Goal: Transaction & Acquisition: Download file/media

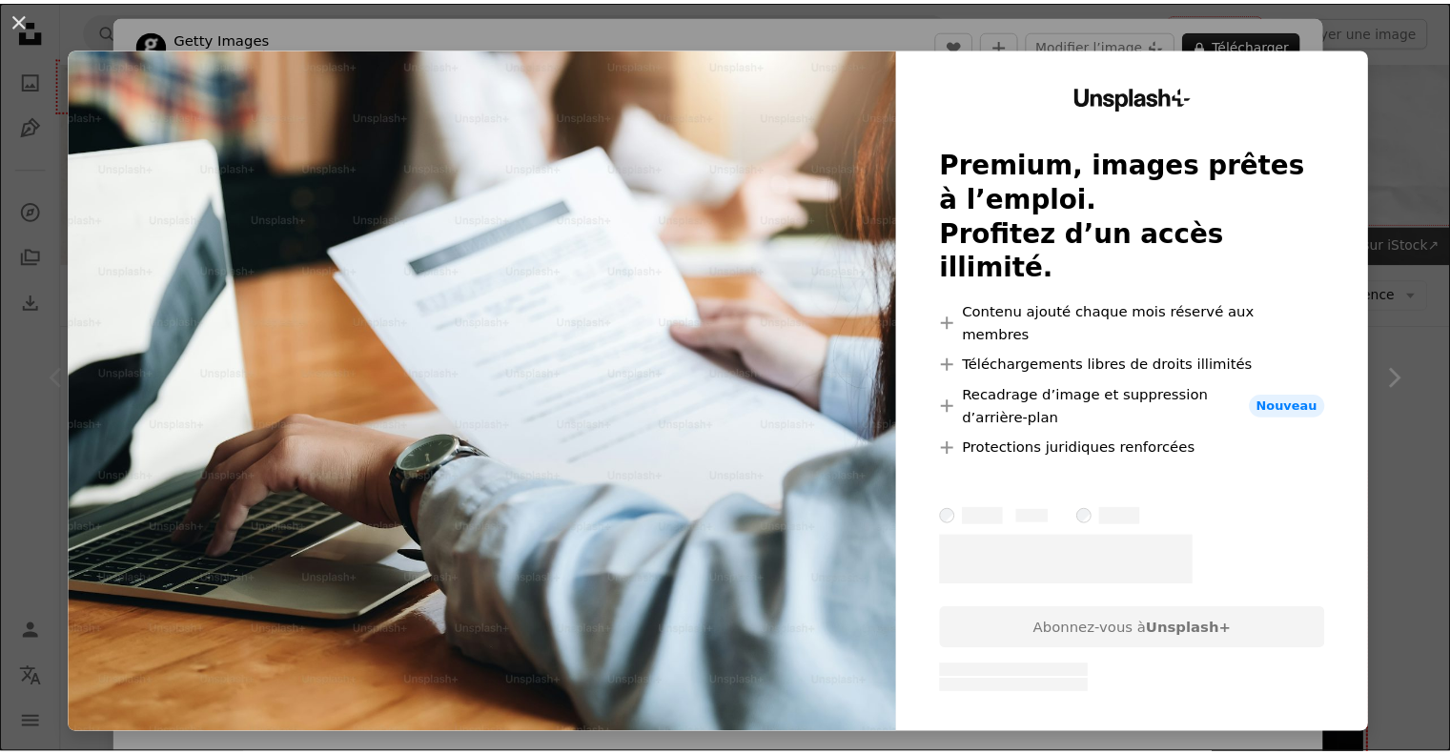
scroll to position [286, 0]
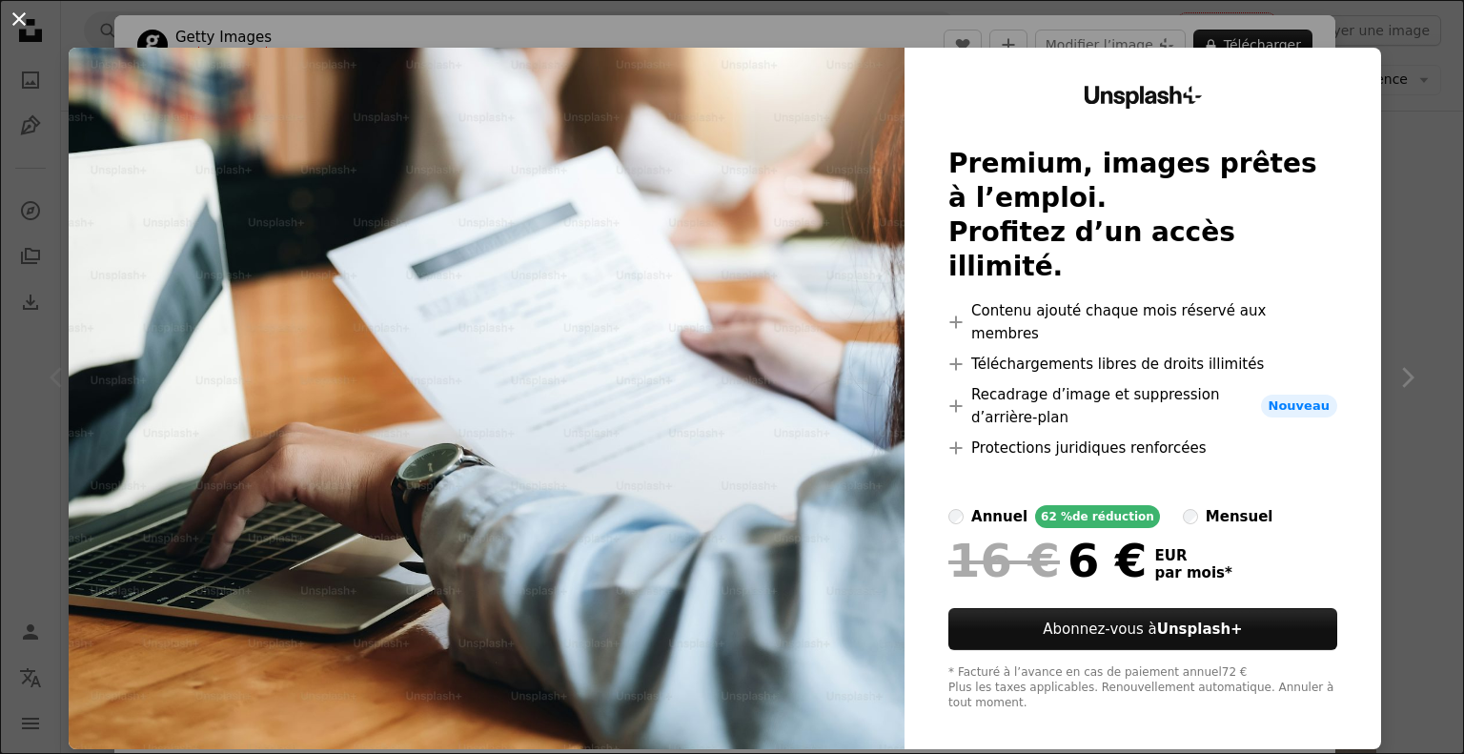
click at [8, 24] on button "An X shape" at bounding box center [19, 19] width 23 height 23
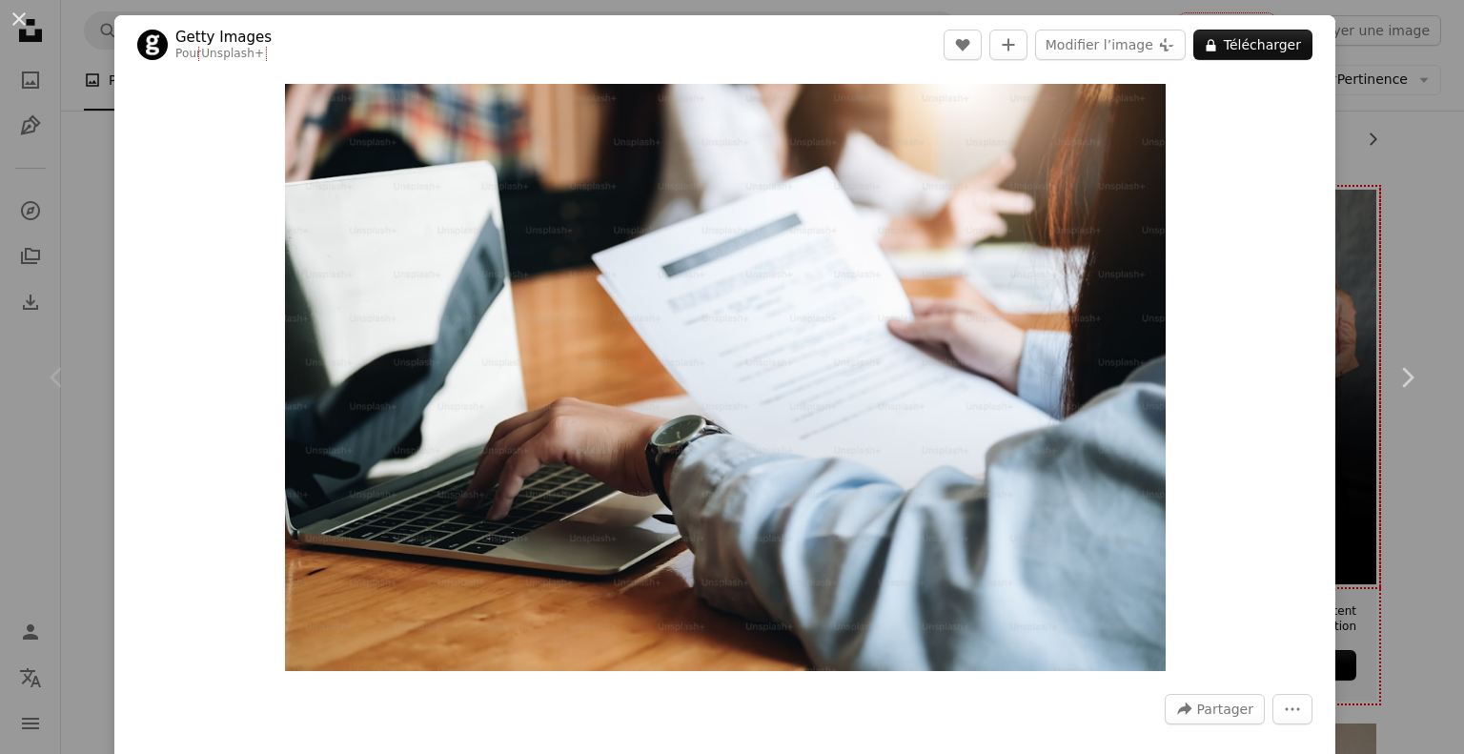
click at [1406, 162] on div "An X shape Chevron left Chevron right Getty Images Pour Unsplash+ A heart A plu…" at bounding box center [732, 377] width 1464 height 754
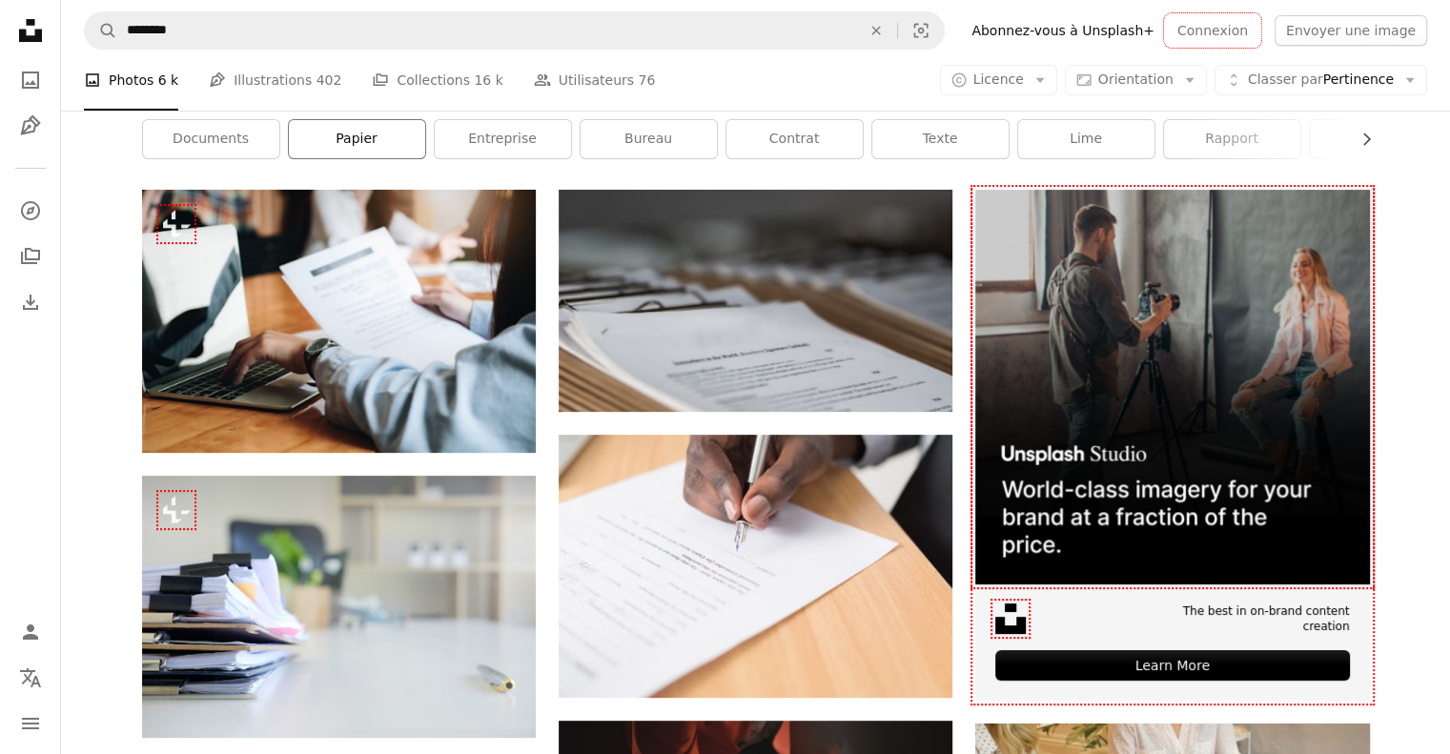
click at [339, 141] on link "papier" at bounding box center [357, 139] width 136 height 38
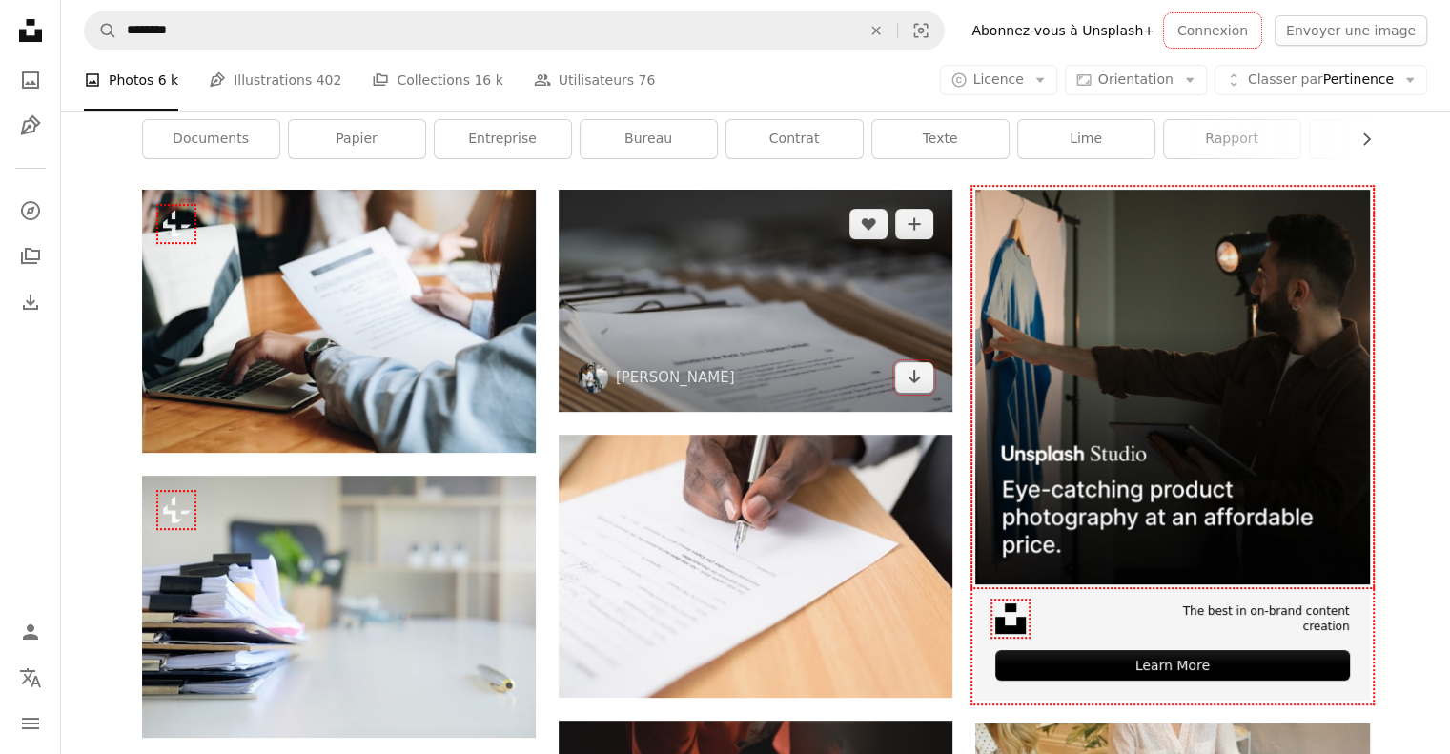
scroll to position [381, 0]
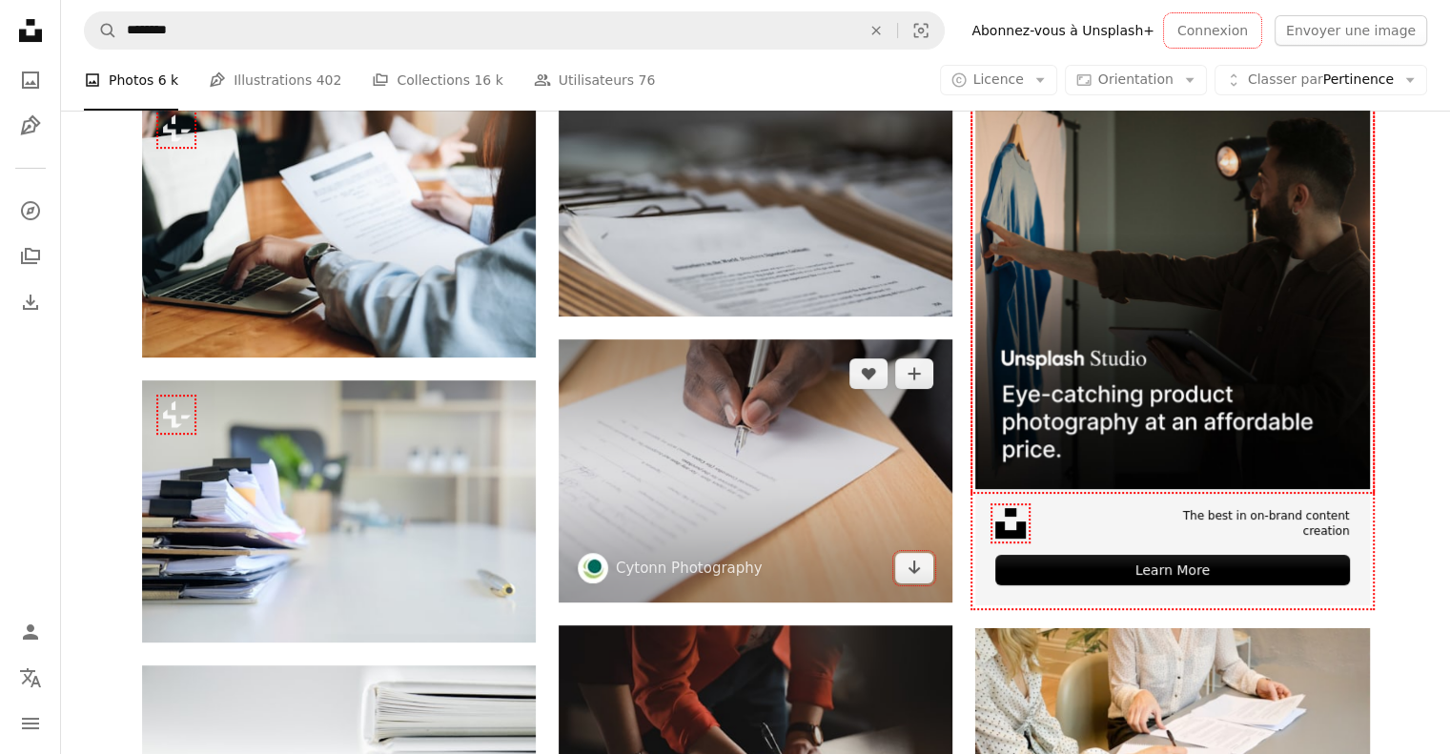
click at [746, 486] on img at bounding box center [756, 470] width 394 height 263
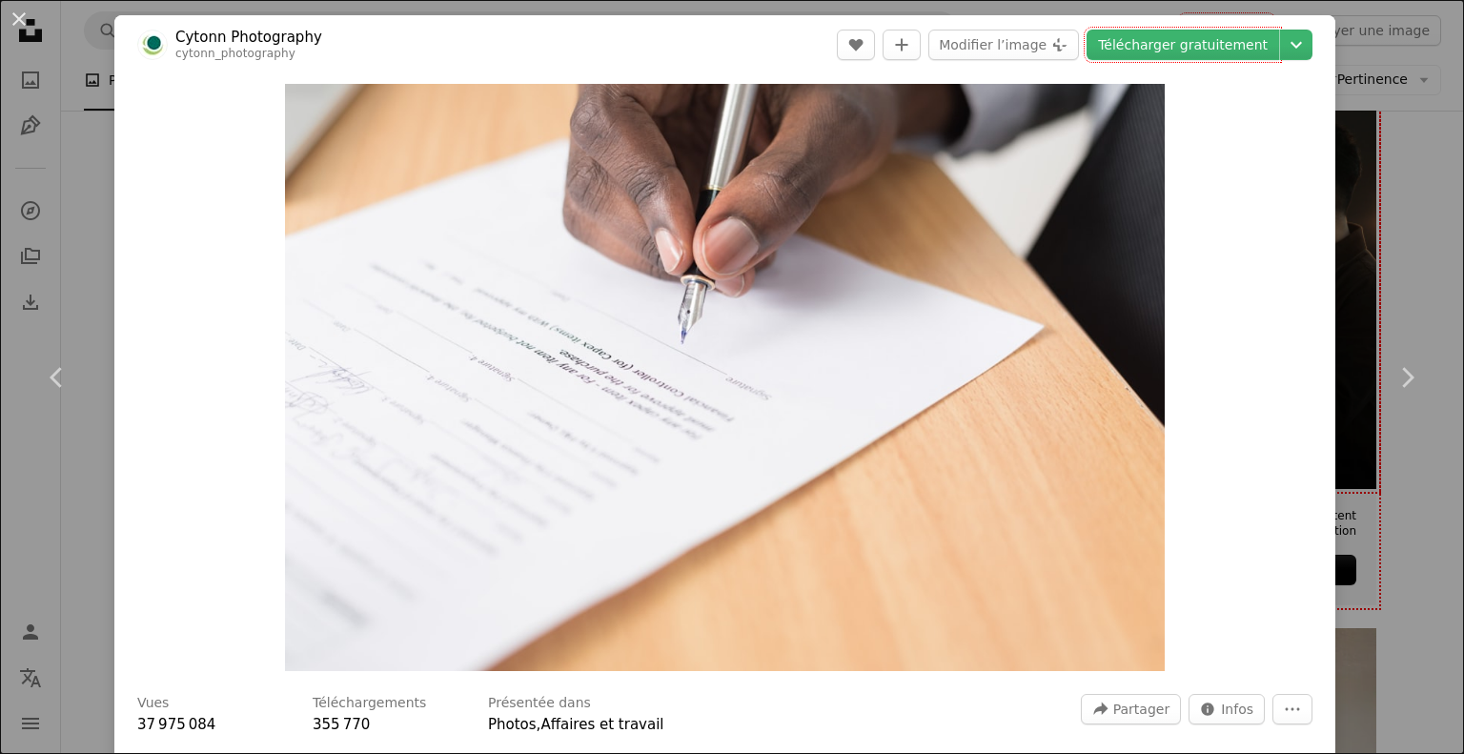
click at [31, 23] on button "An X shape" at bounding box center [19, 19] width 23 height 23
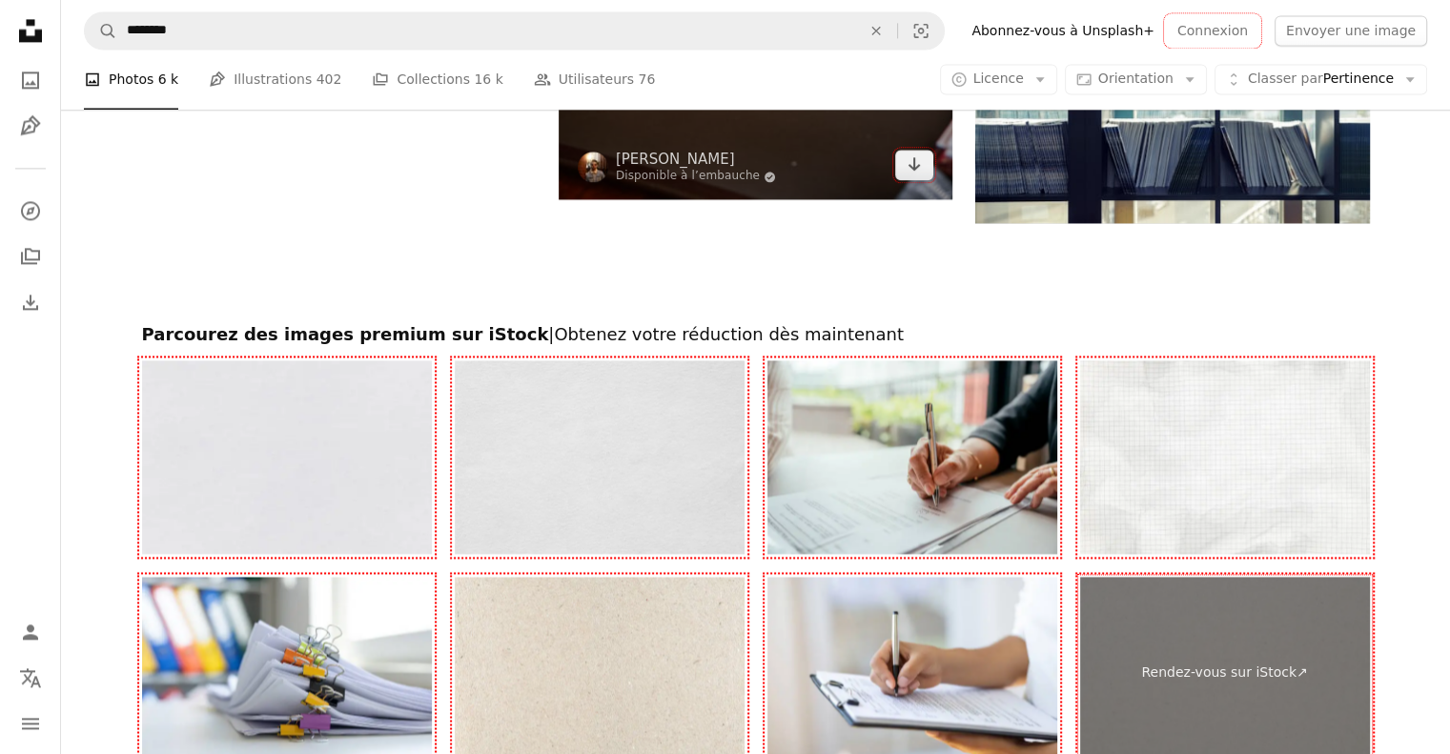
scroll to position [2860, 0]
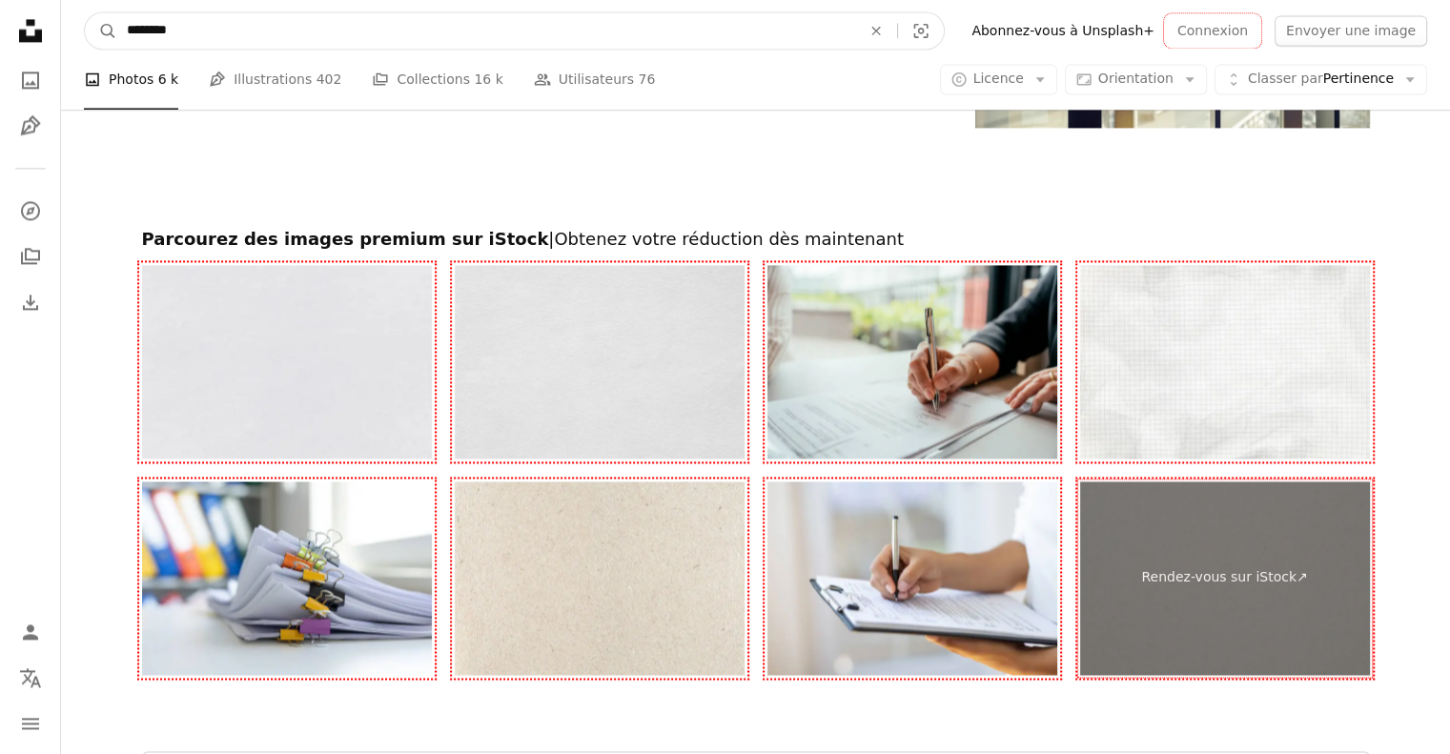
drag, startPoint x: 214, startPoint y: 30, endPoint x: -42, endPoint y: 30, distance: 255.5
type input "**********"
click button "A magnifying glass" at bounding box center [101, 30] width 32 height 36
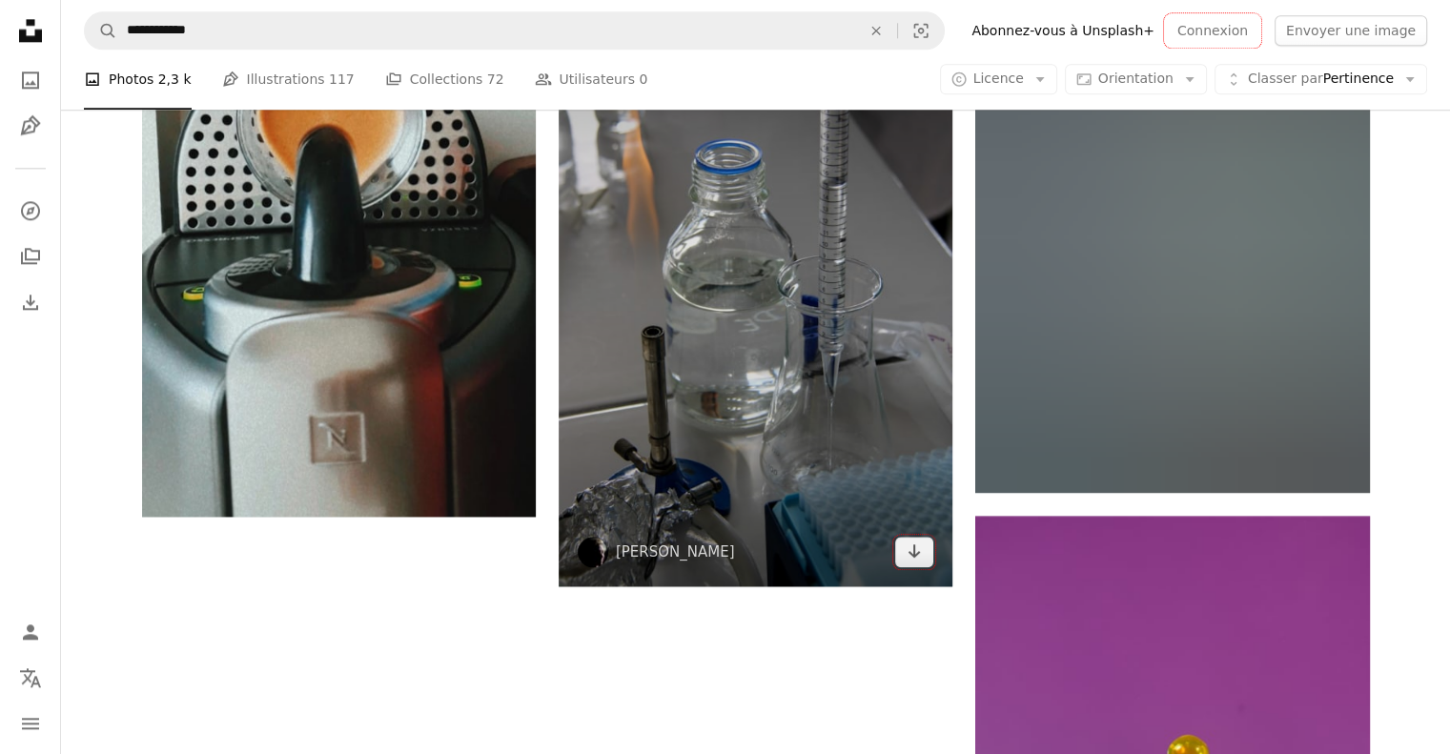
scroll to position [2478, 0]
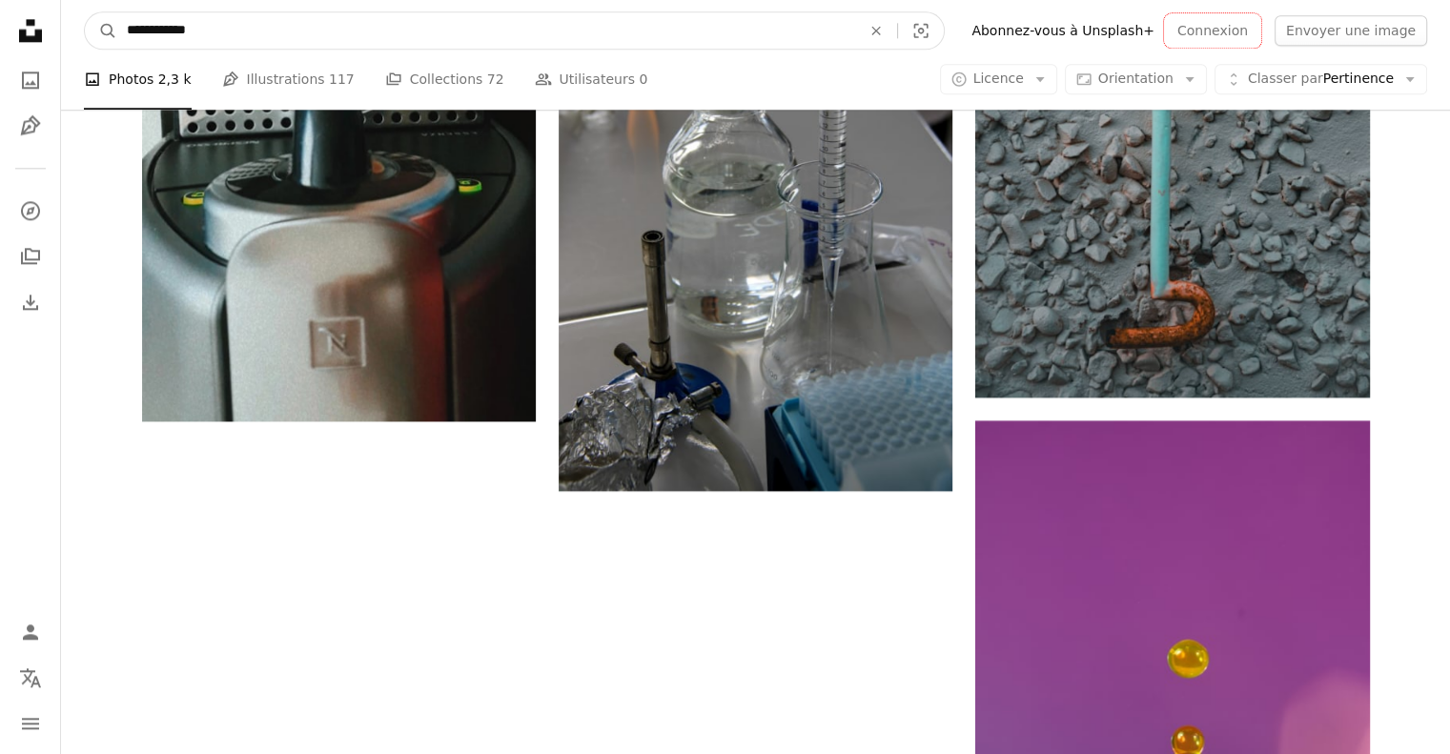
drag, startPoint x: 203, startPoint y: 29, endPoint x: 51, endPoint y: 25, distance: 152.6
type input "**********"
click button "A magnifying glass" at bounding box center [101, 30] width 32 height 36
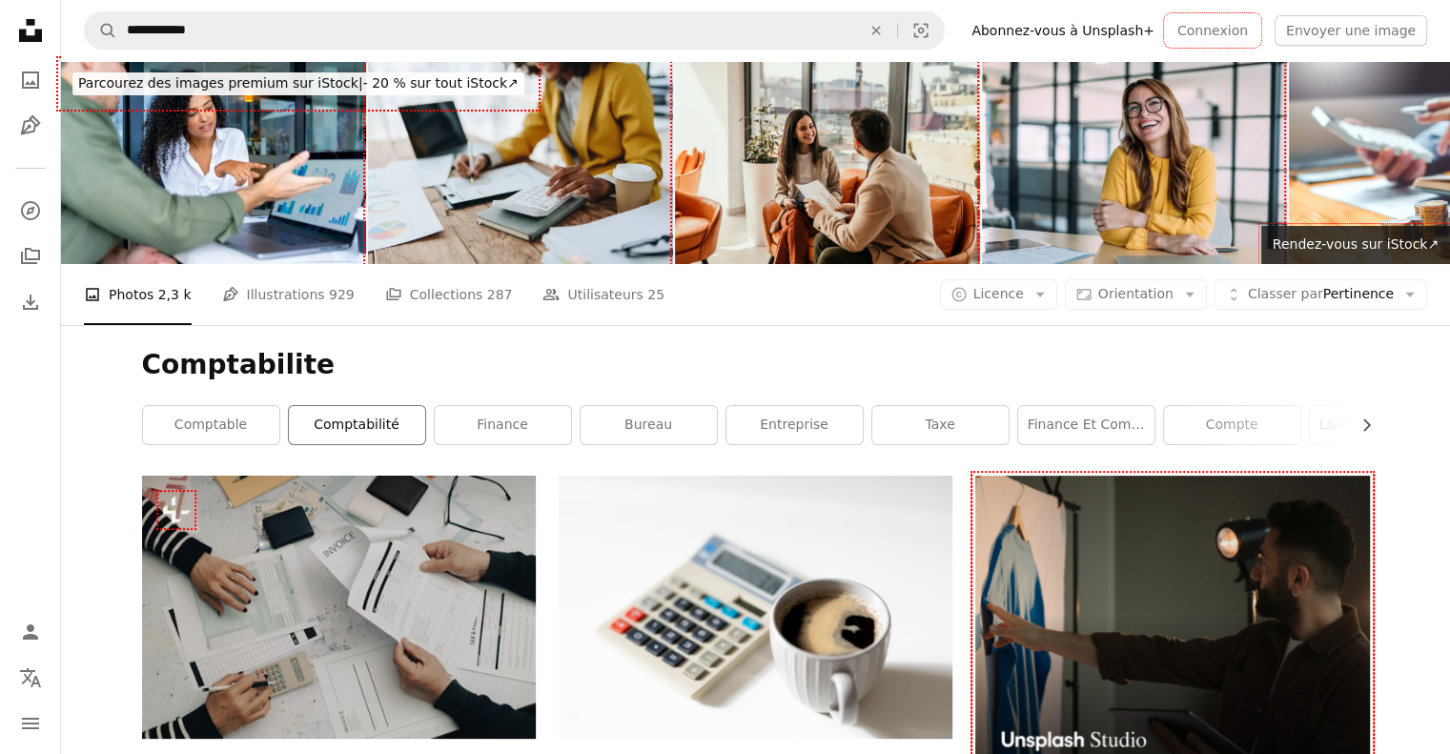
click at [341, 432] on link "comptabilité" at bounding box center [357, 425] width 136 height 38
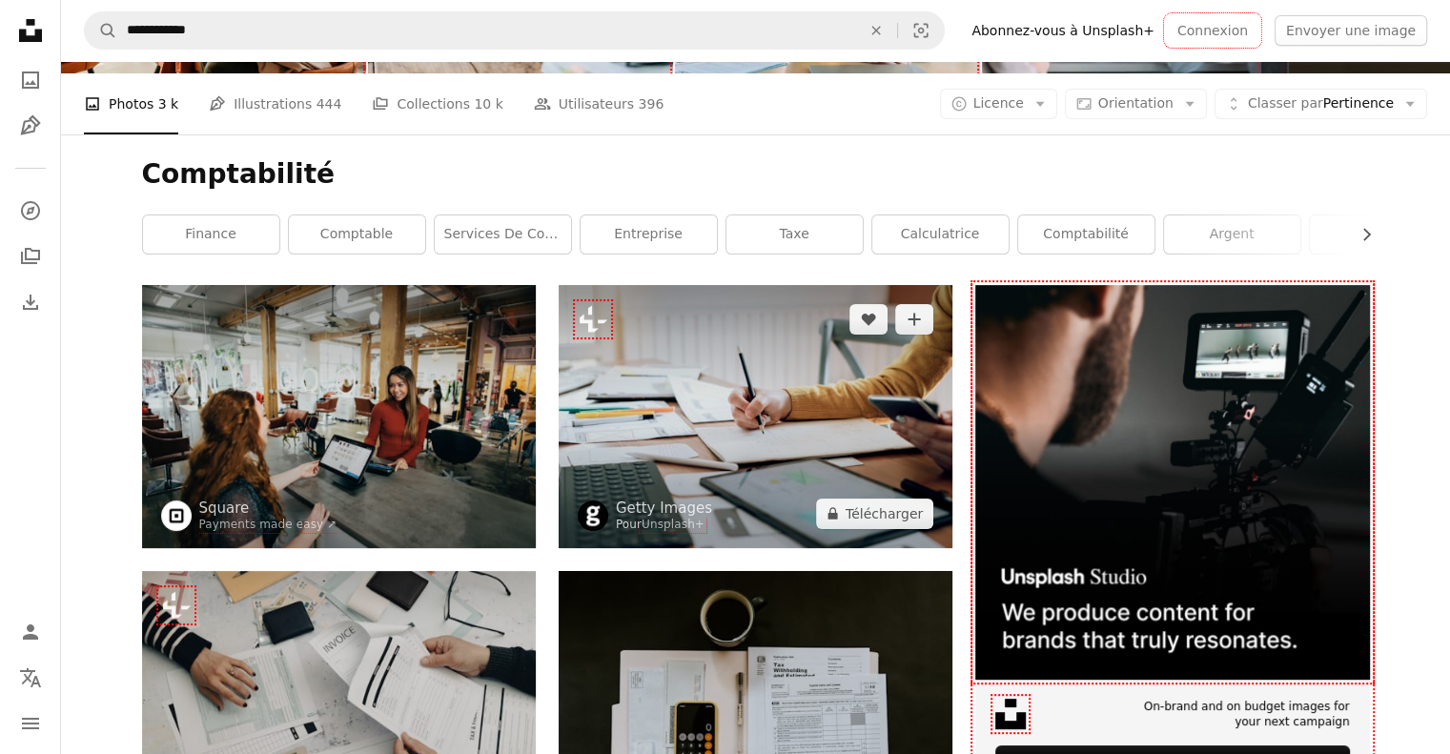
scroll to position [95, 0]
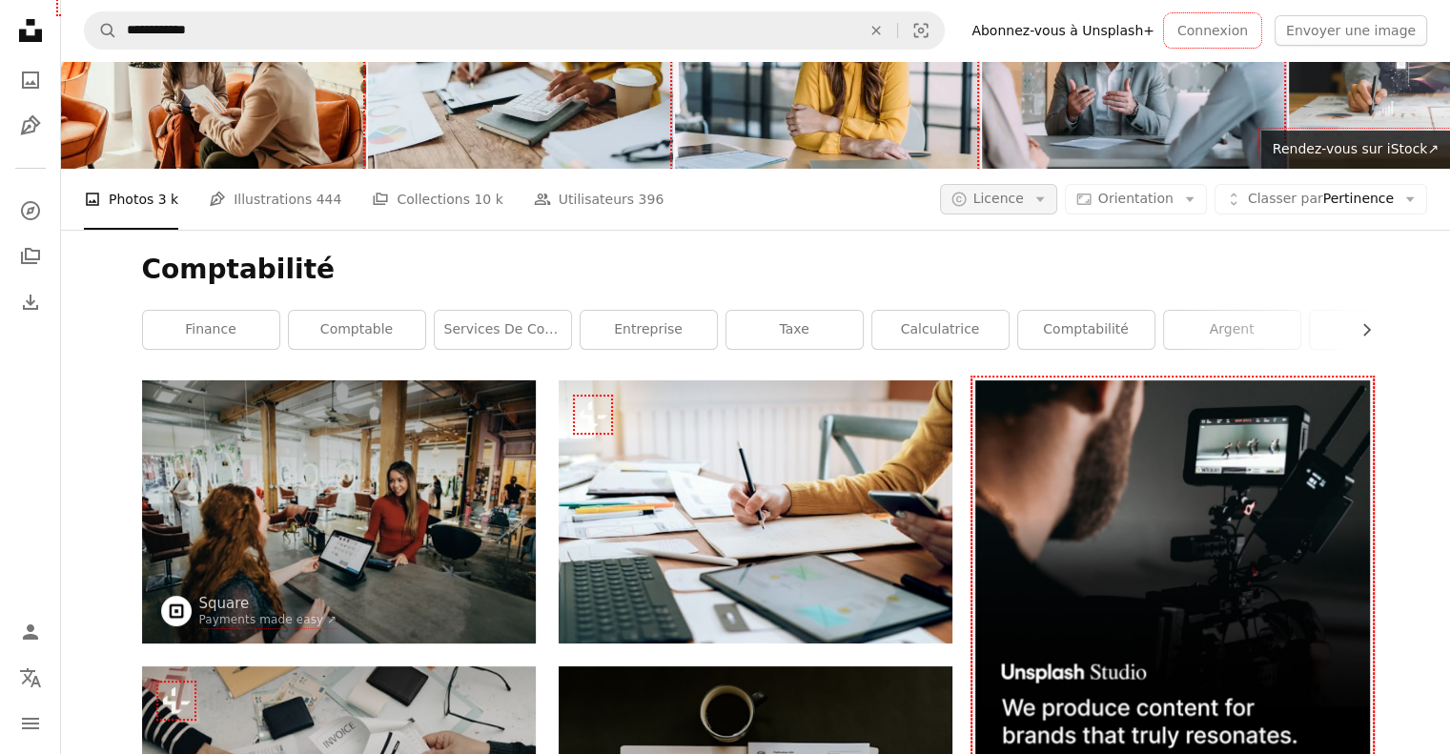
click at [1024, 205] on span "Licence" at bounding box center [998, 198] width 51 height 15
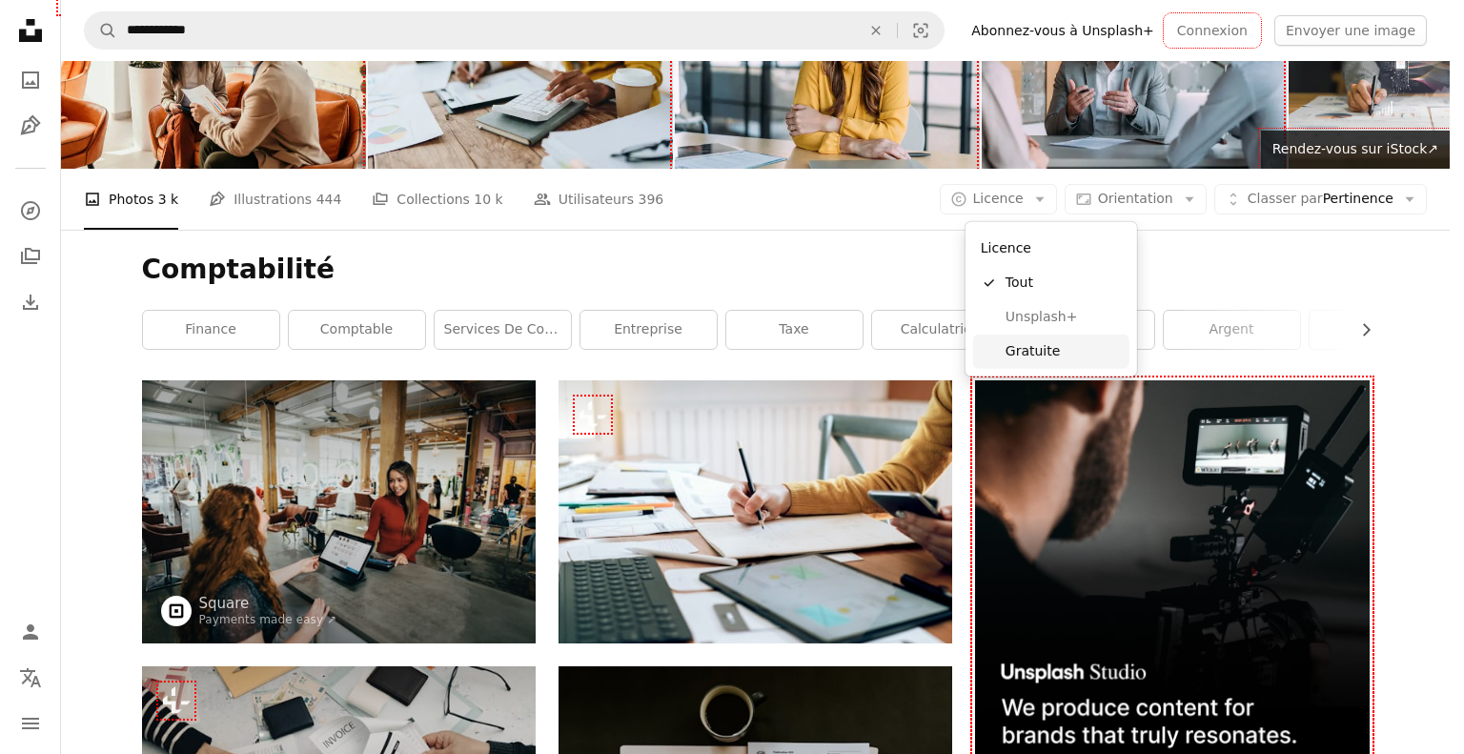
click at [1030, 350] on span "Gratuite" at bounding box center [1064, 351] width 116 height 19
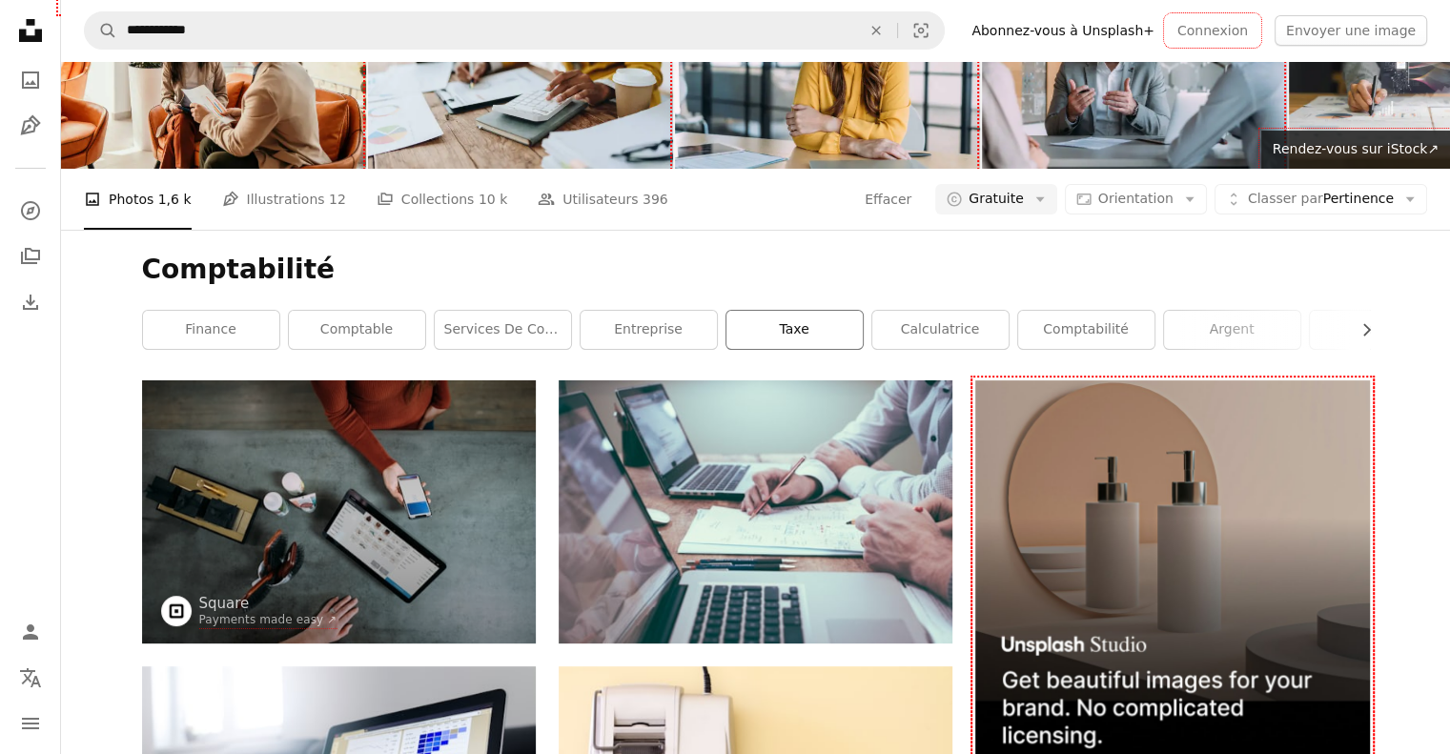
scroll to position [95, 0]
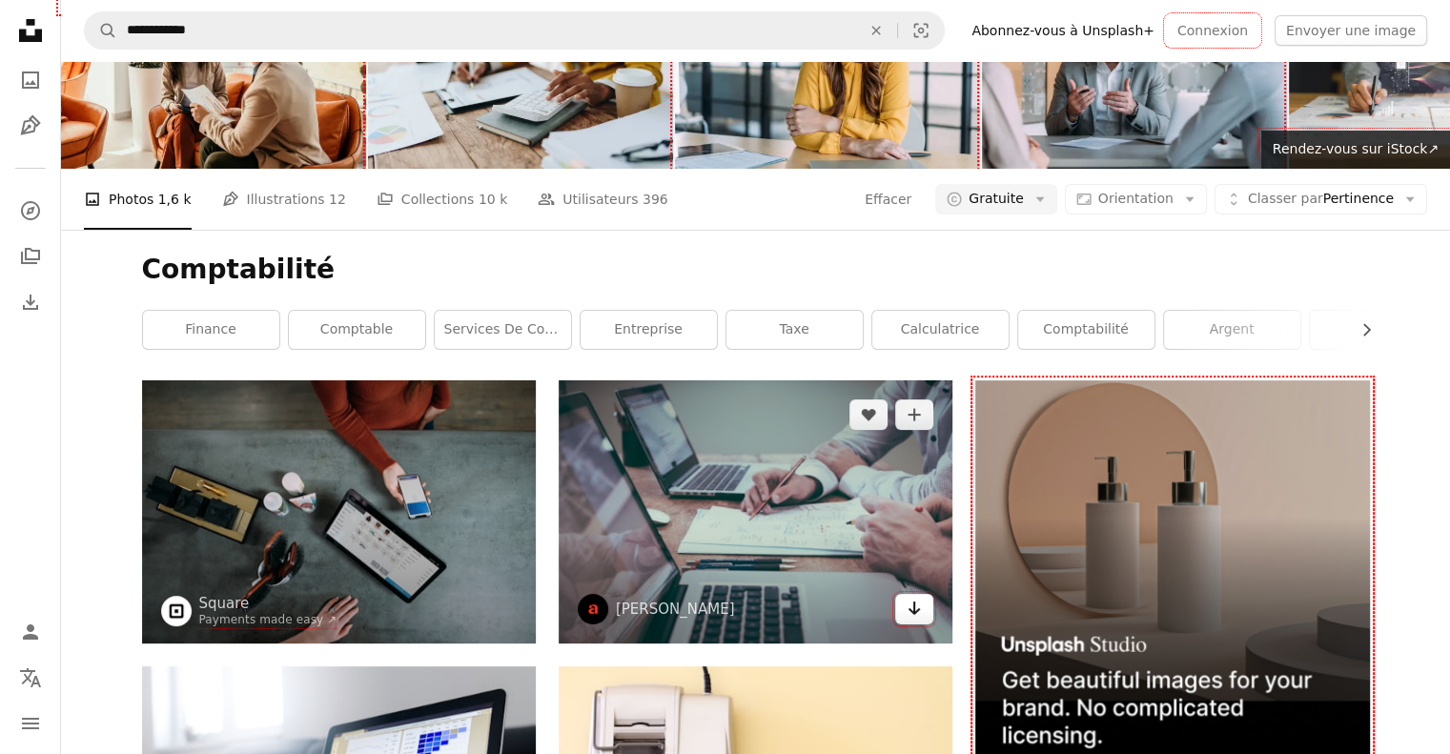
click at [911, 621] on link "Arrow pointing down" at bounding box center [914, 609] width 38 height 31
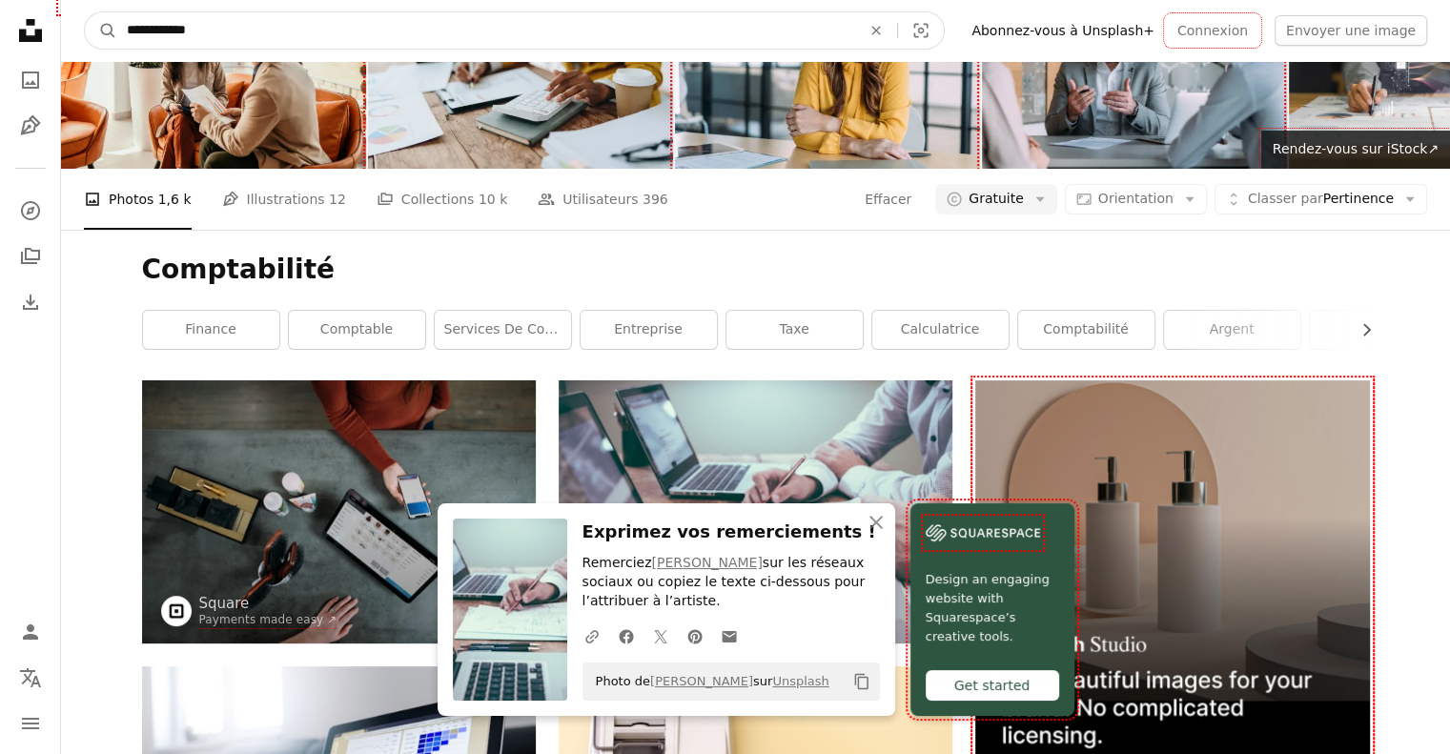
click at [286, 26] on input "**********" at bounding box center [486, 30] width 738 height 36
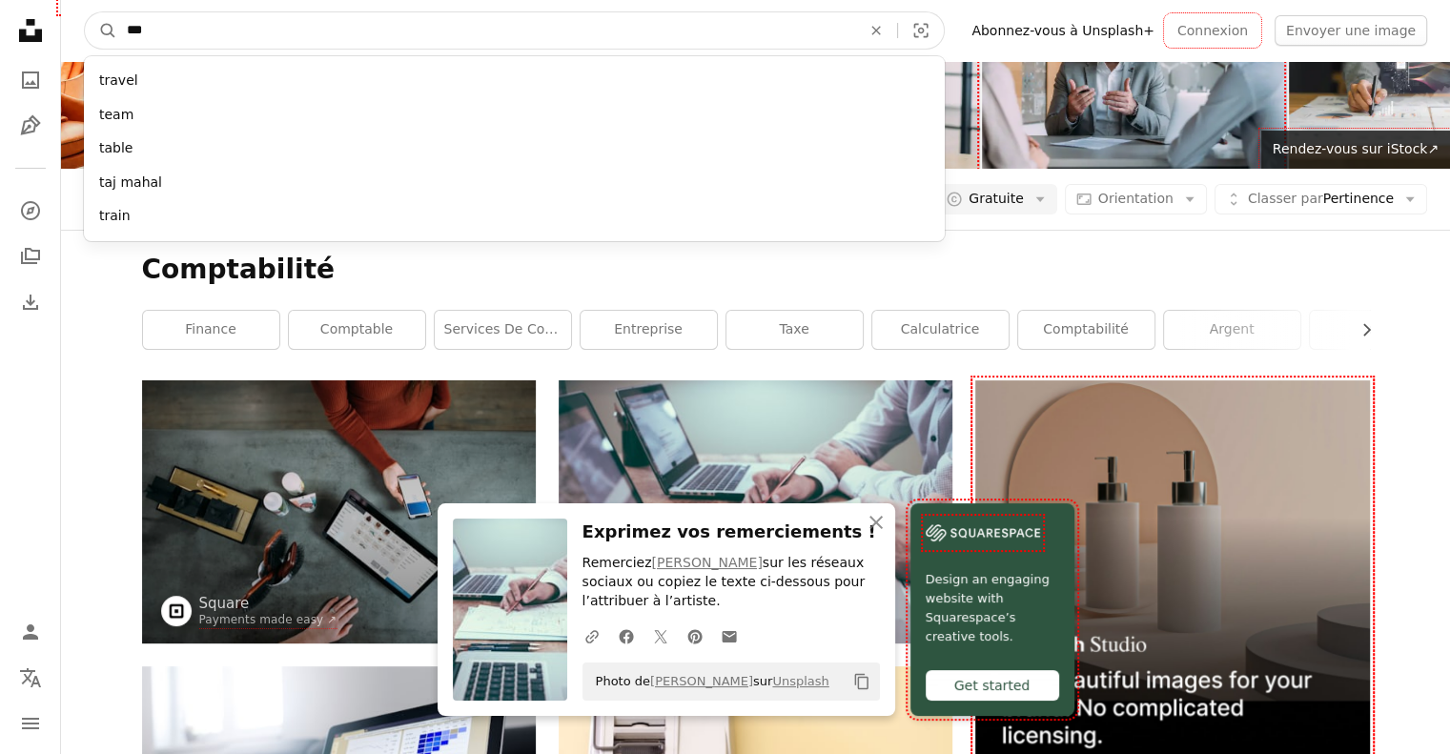
type input "***"
click at [85, 12] on button "A magnifying glass" at bounding box center [101, 30] width 32 height 36
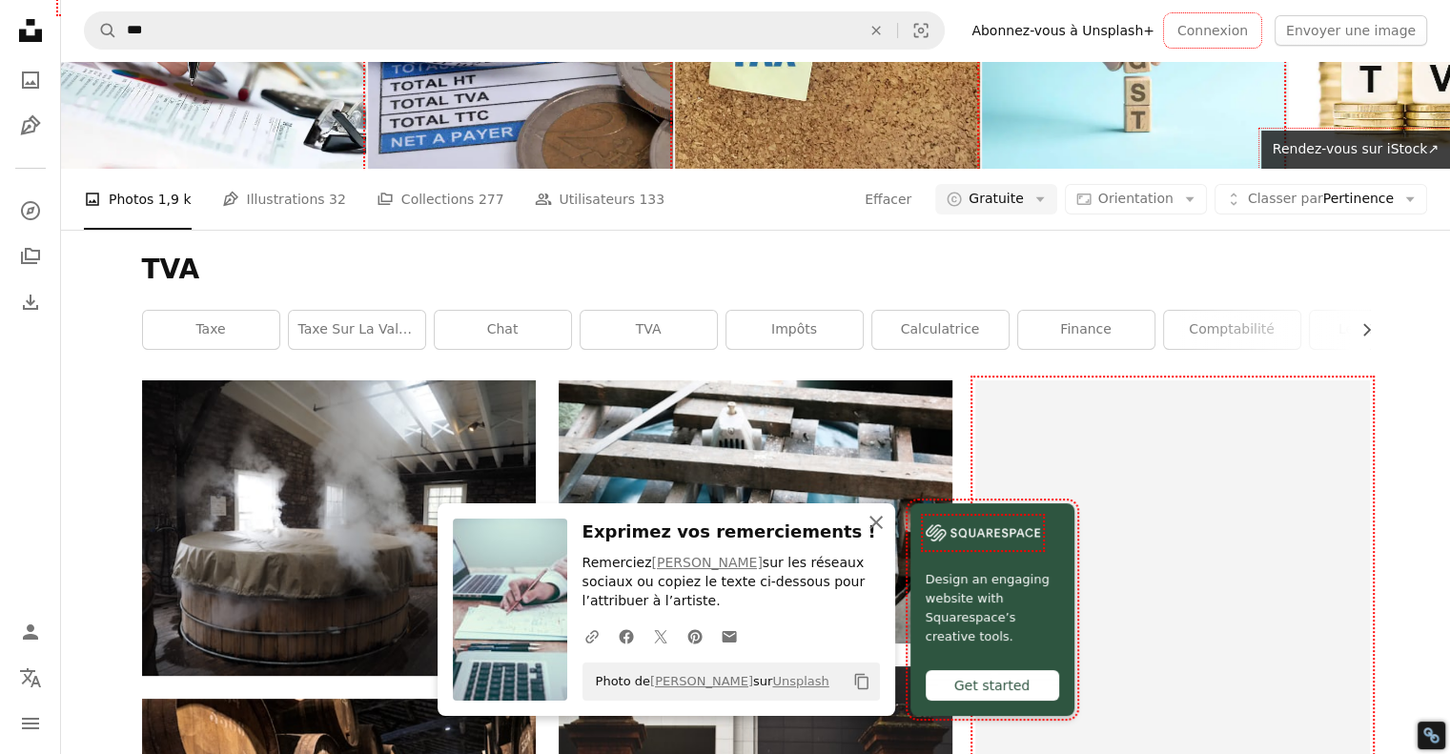
click at [872, 527] on icon "An X shape" at bounding box center [876, 522] width 23 height 23
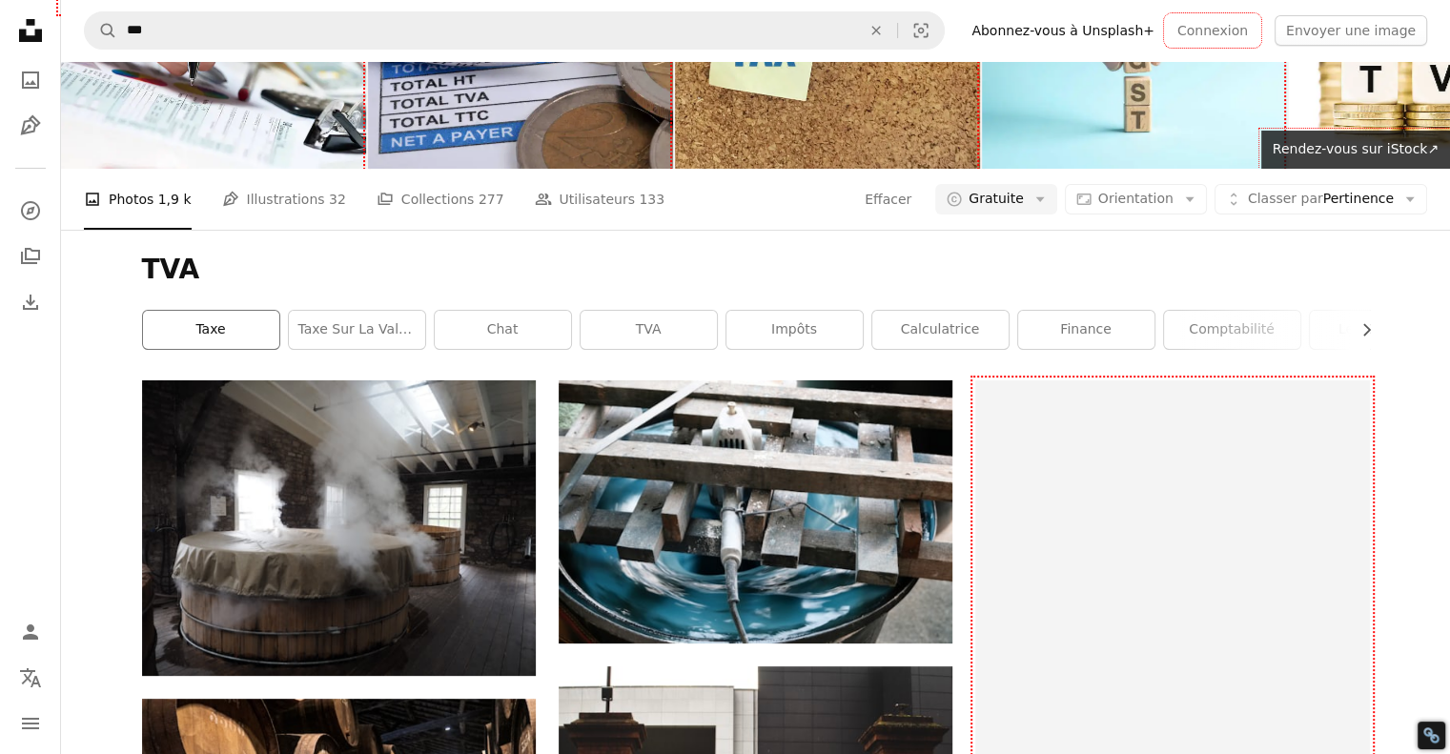
click at [234, 349] on link "Taxe" at bounding box center [211, 330] width 136 height 38
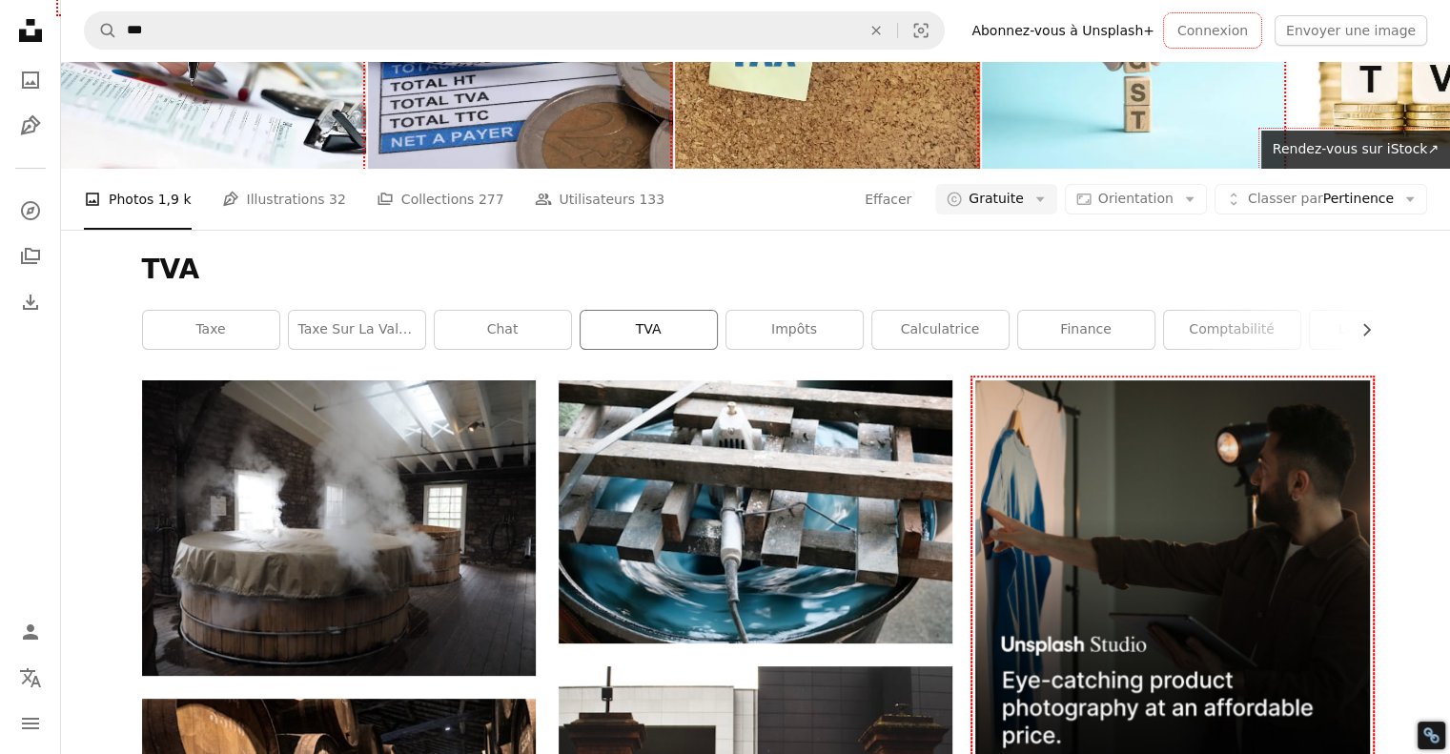
click at [641, 349] on link "TVA" at bounding box center [648, 330] width 136 height 38
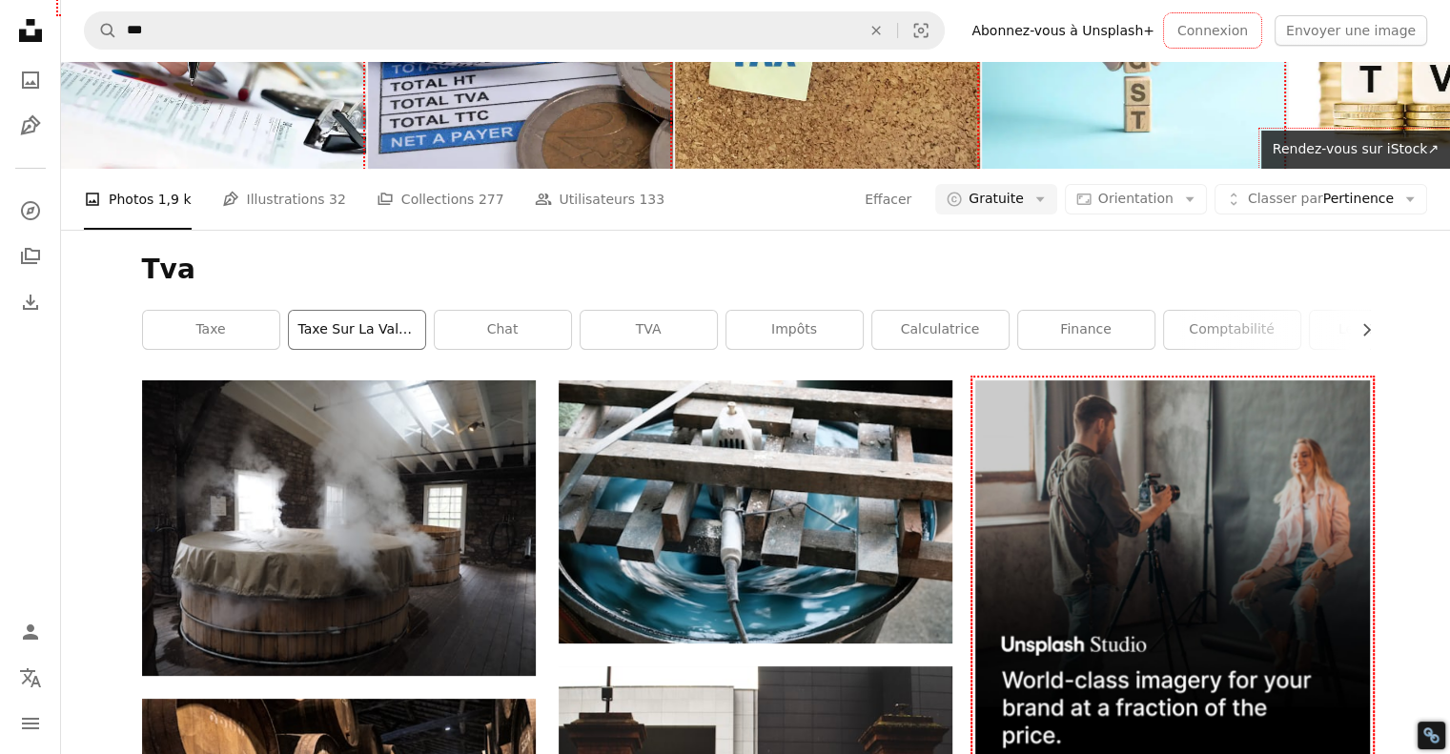
click at [345, 349] on link "Taxe sur la valeur ajoutée" at bounding box center [357, 330] width 136 height 38
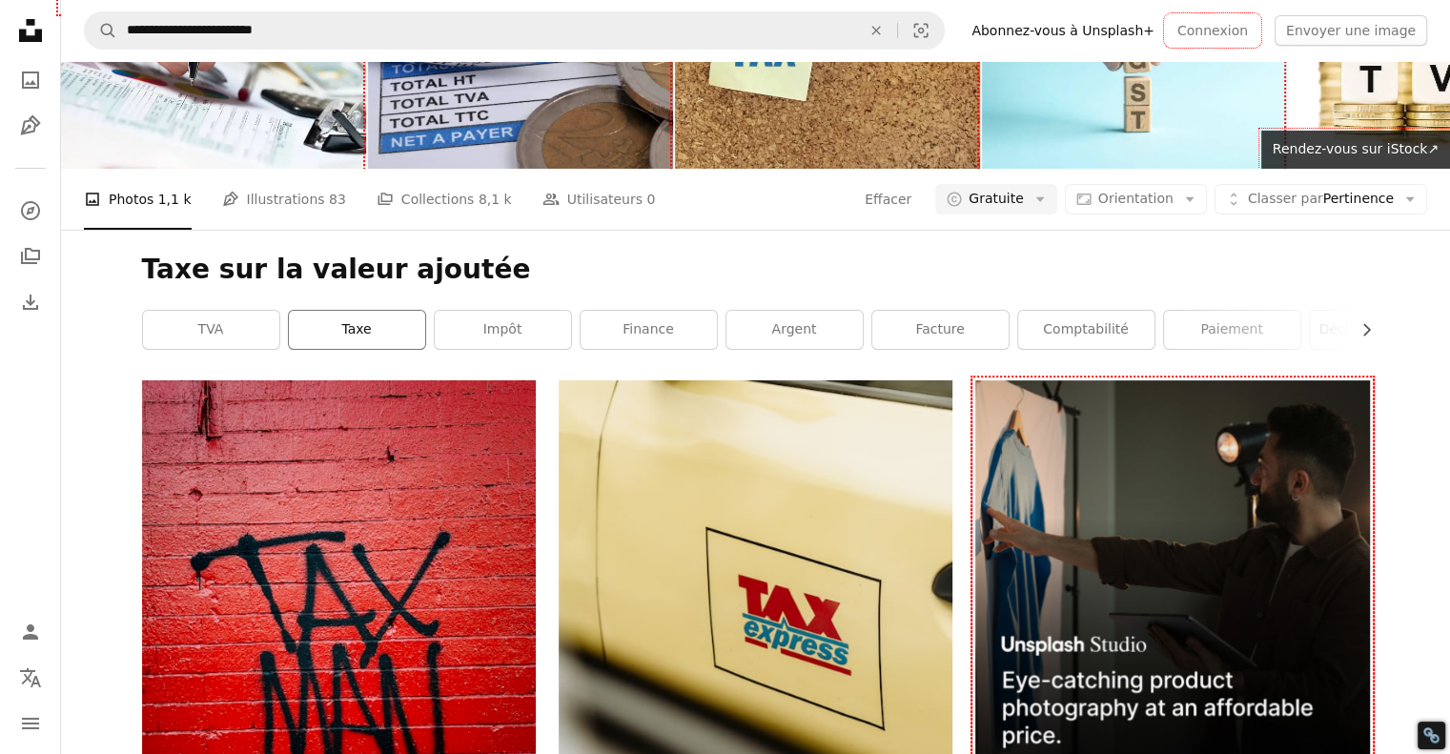
click at [324, 349] on link "Taxe" at bounding box center [357, 330] width 136 height 38
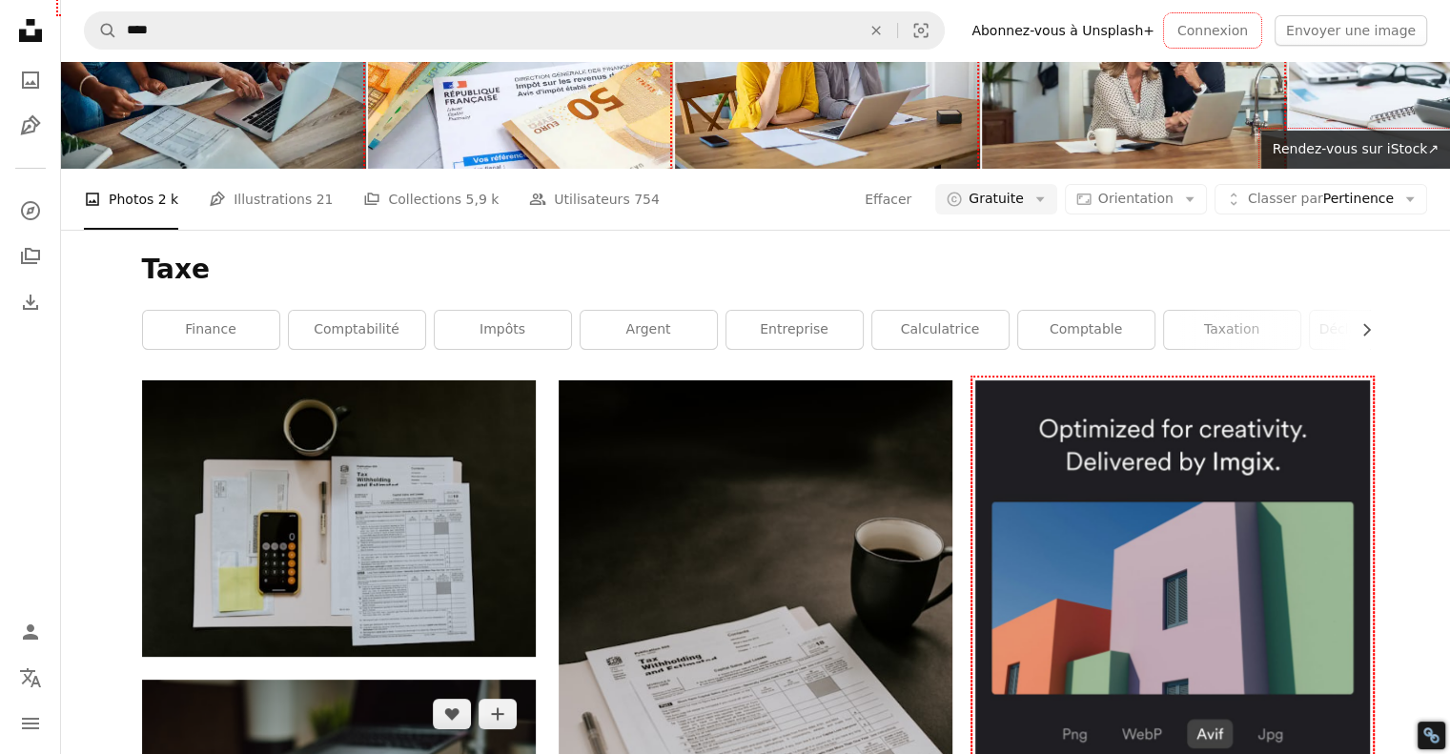
scroll to position [572, 0]
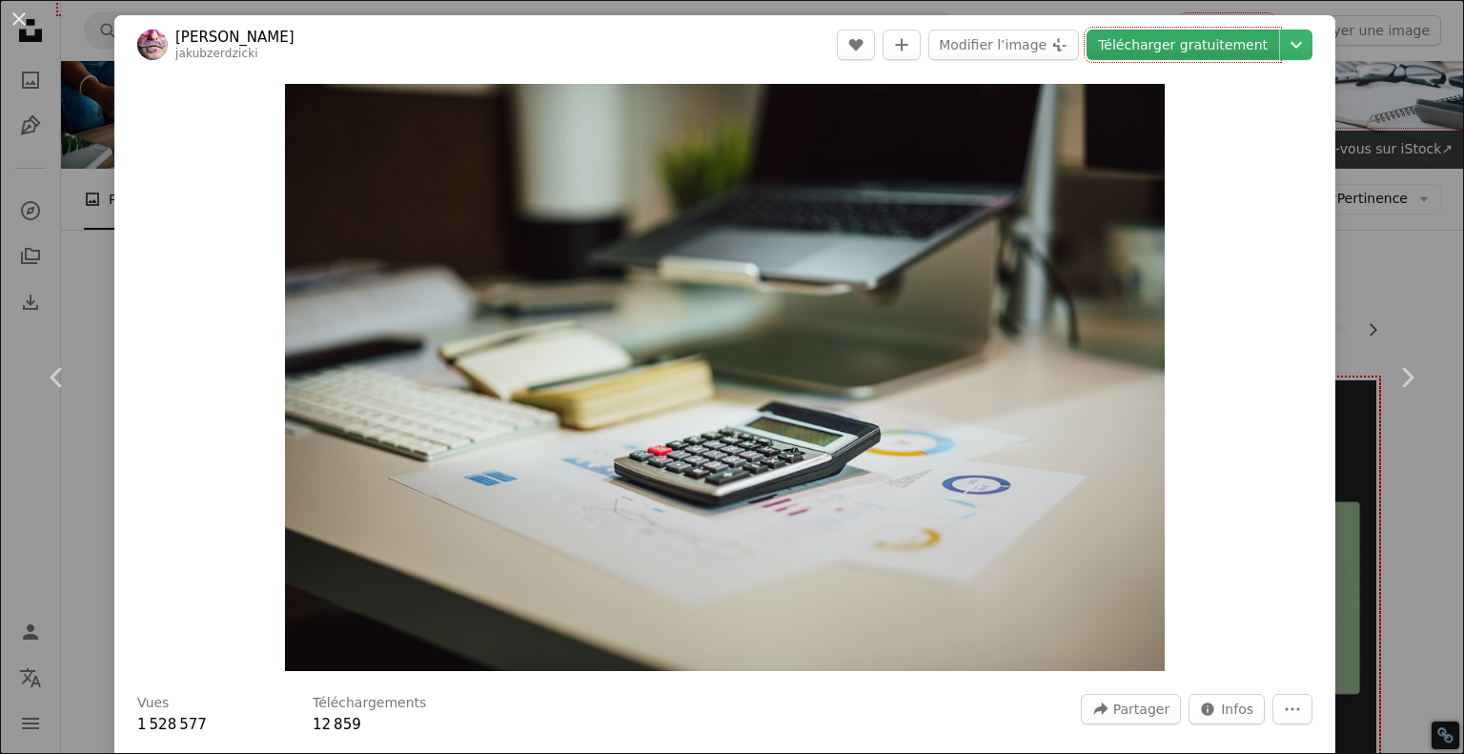
click at [1140, 49] on link "Télécharger gratuitement" at bounding box center [1183, 45] width 193 height 31
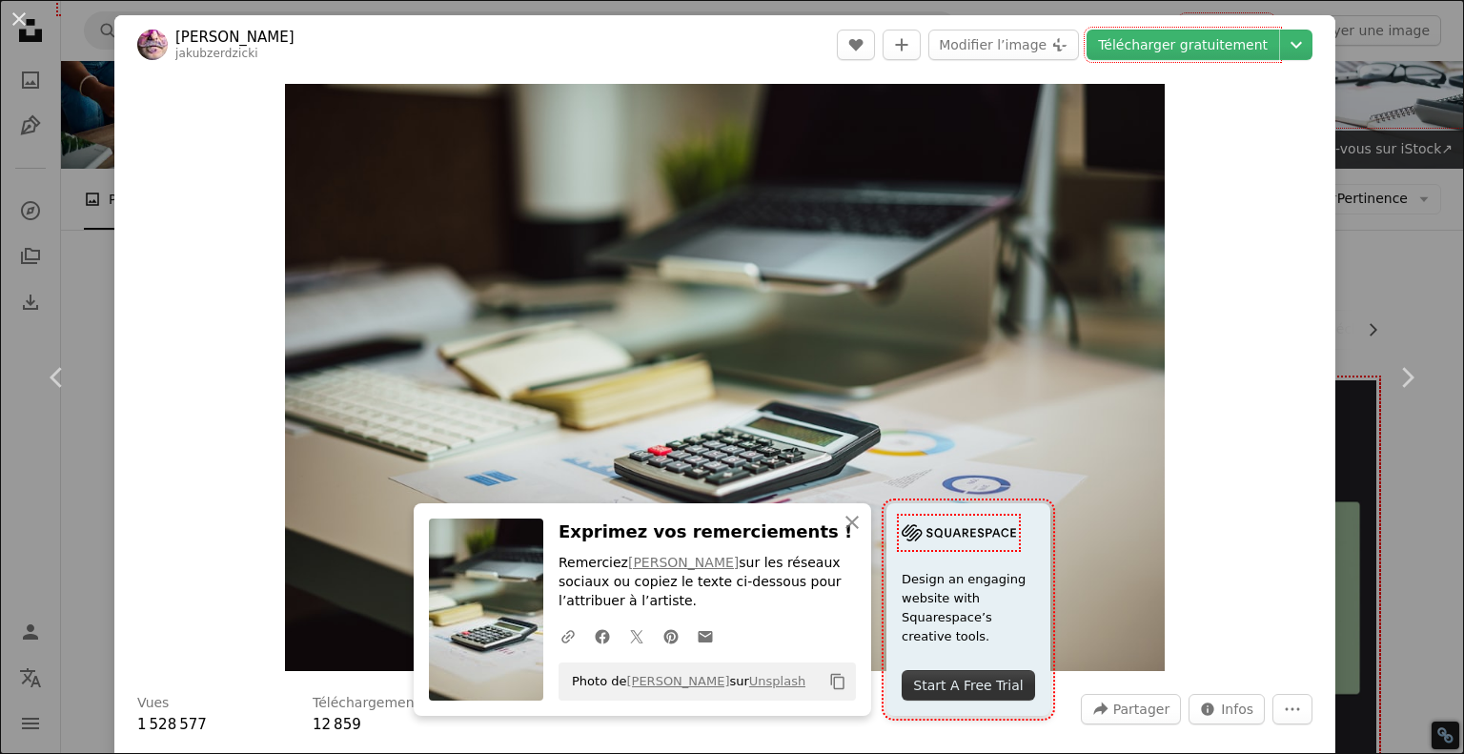
click at [28, 20] on button "An X shape" at bounding box center [19, 19] width 23 height 23
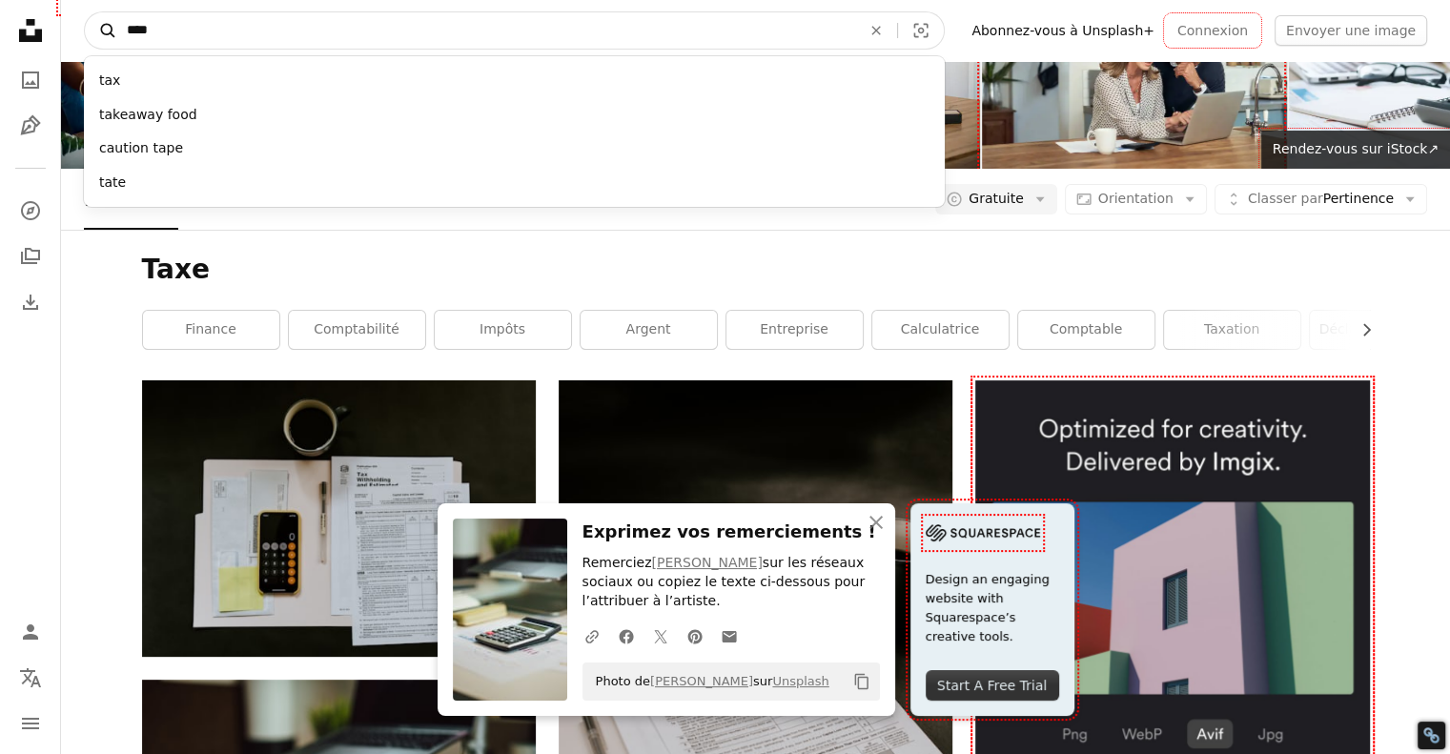
drag, startPoint x: 225, startPoint y: 29, endPoint x: 88, endPoint y: 19, distance: 137.6
click at [88, 19] on form "A magnifying glass **** tax takeaway food caution tape tate An X shape Visual s…" at bounding box center [514, 30] width 861 height 38
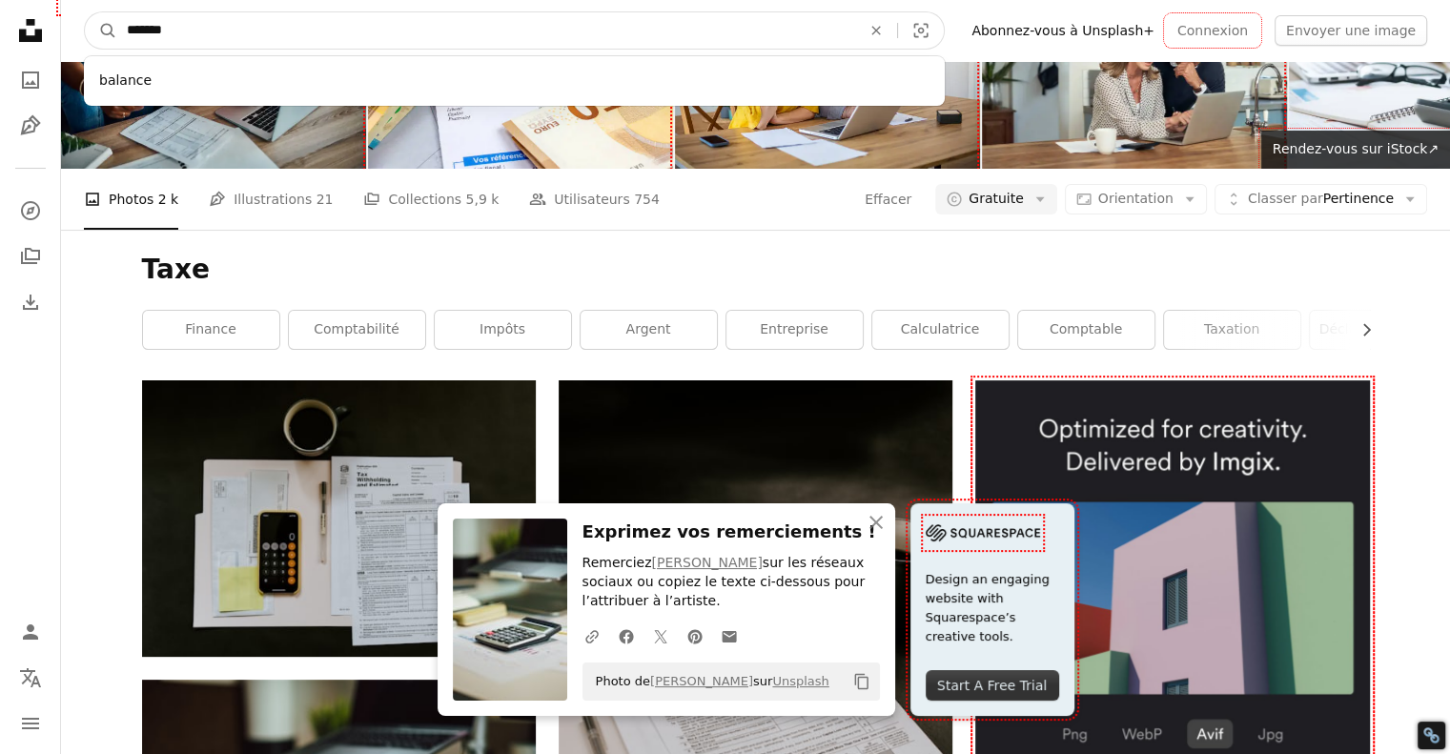
type input "*******"
click at [85, 12] on button "A magnifying glass" at bounding box center [101, 30] width 32 height 36
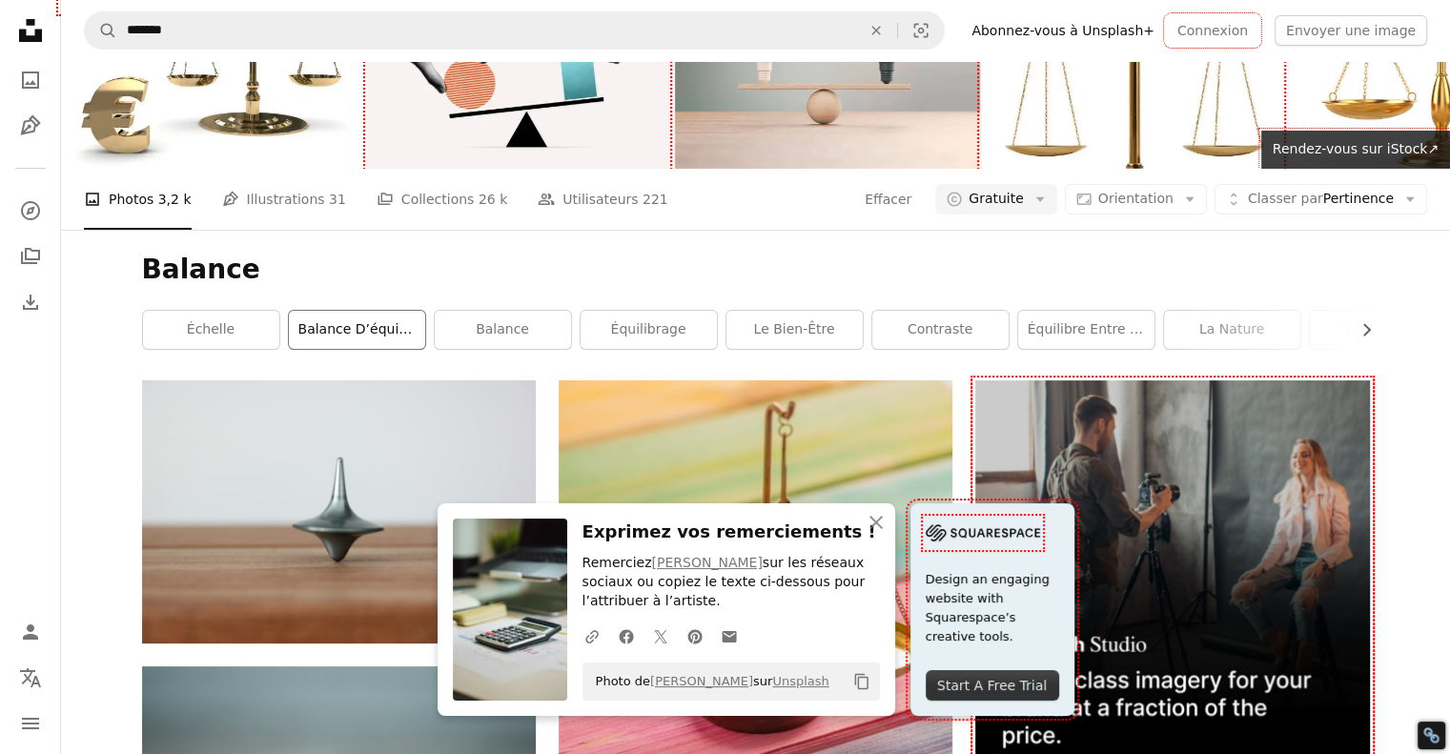
click at [357, 349] on link "Balance d’équilibrage" at bounding box center [357, 330] width 136 height 38
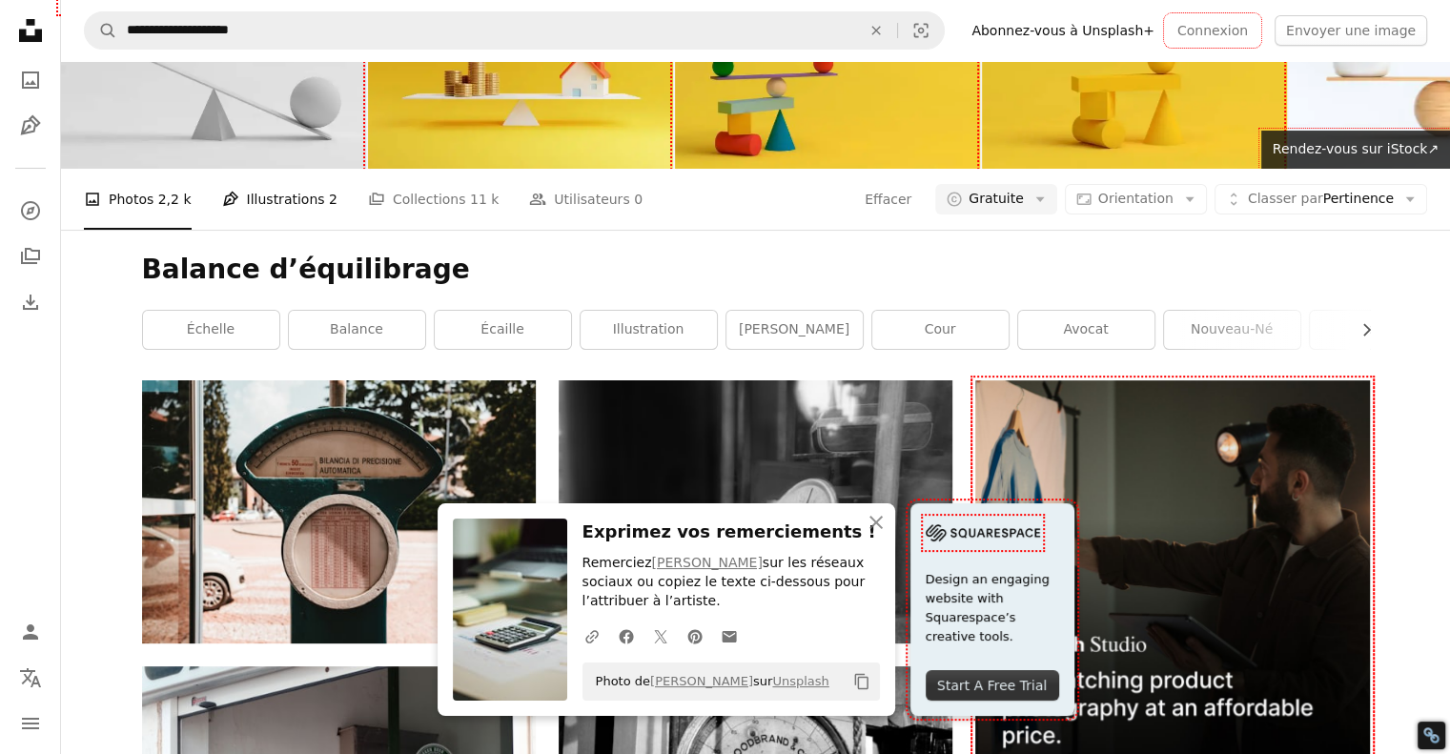
click at [282, 230] on link "Pen Tool Illustrations 2" at bounding box center [279, 199] width 115 height 61
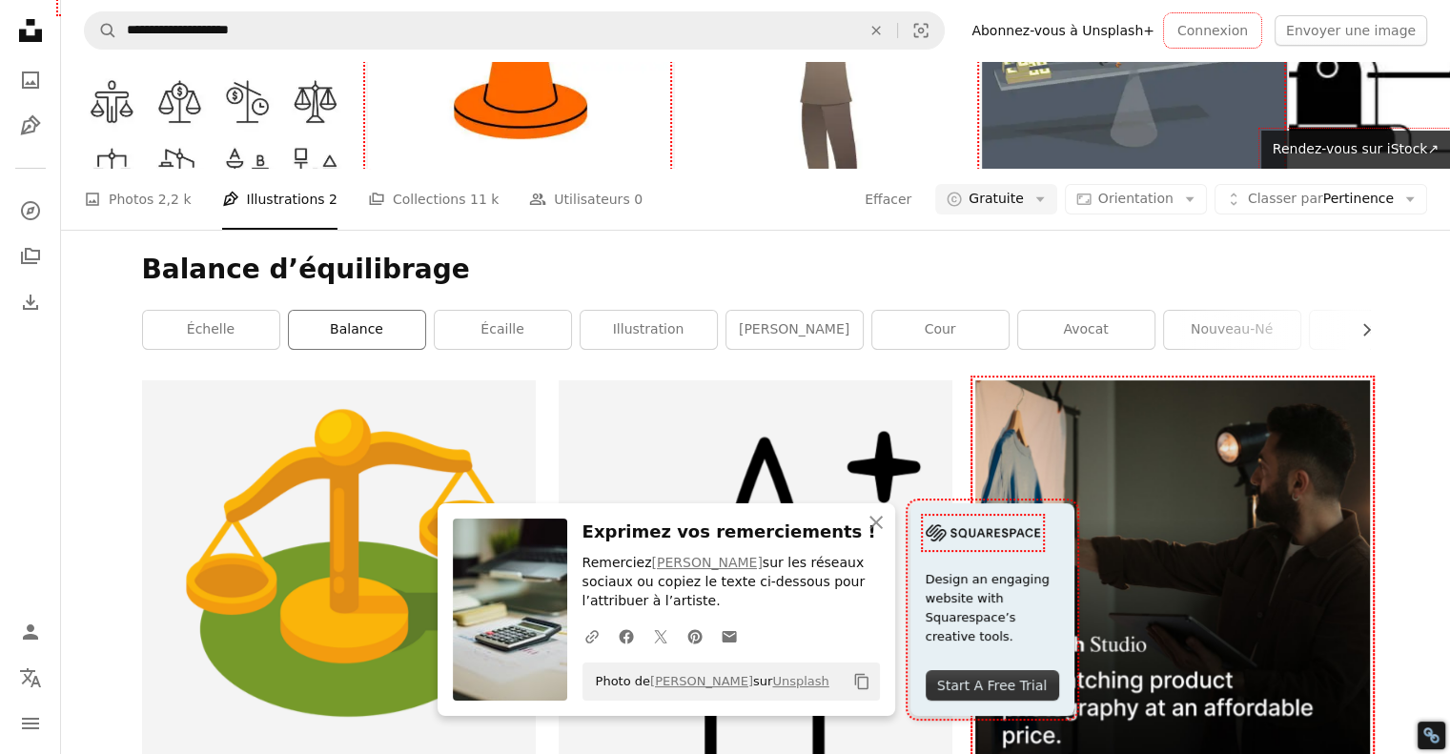
click at [324, 349] on link "balance" at bounding box center [357, 330] width 136 height 38
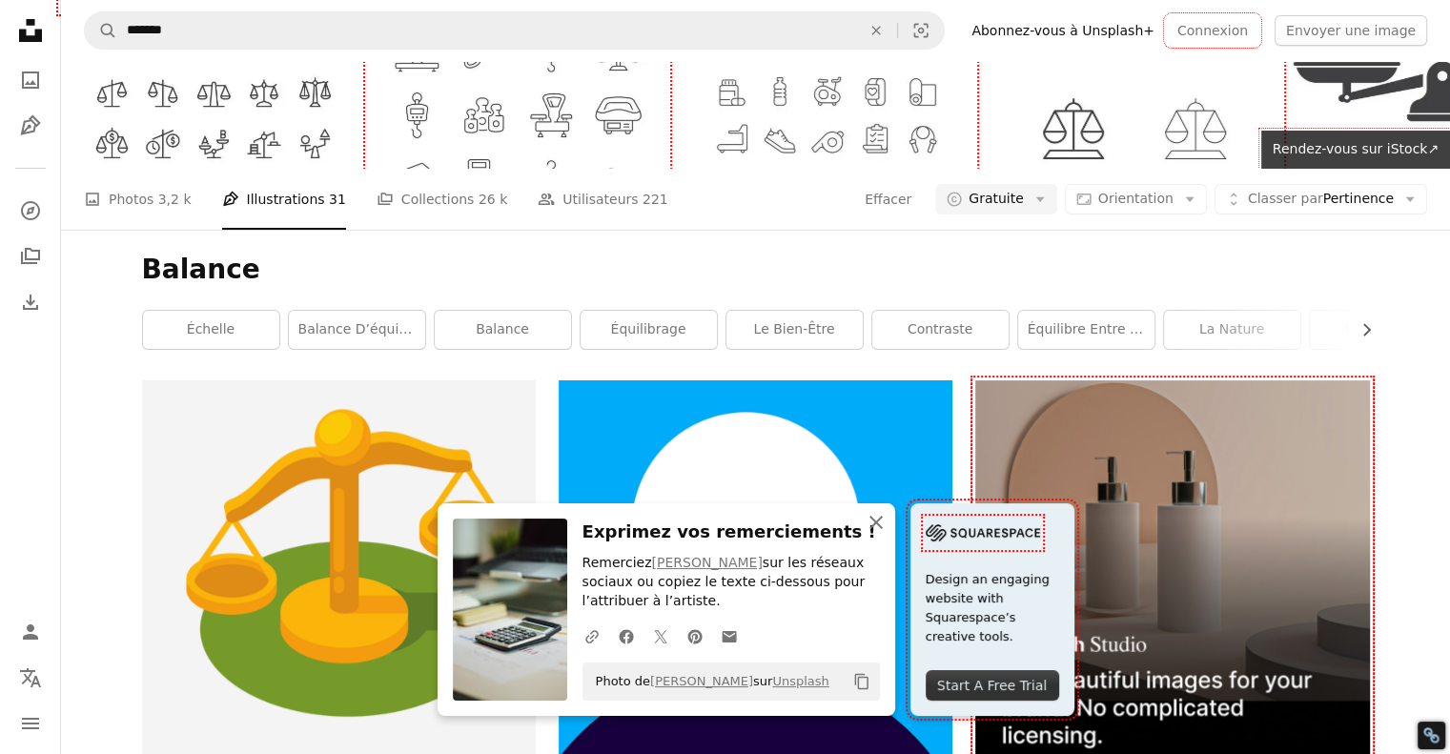
click at [871, 526] on icon "button" at bounding box center [875, 522] width 13 height 13
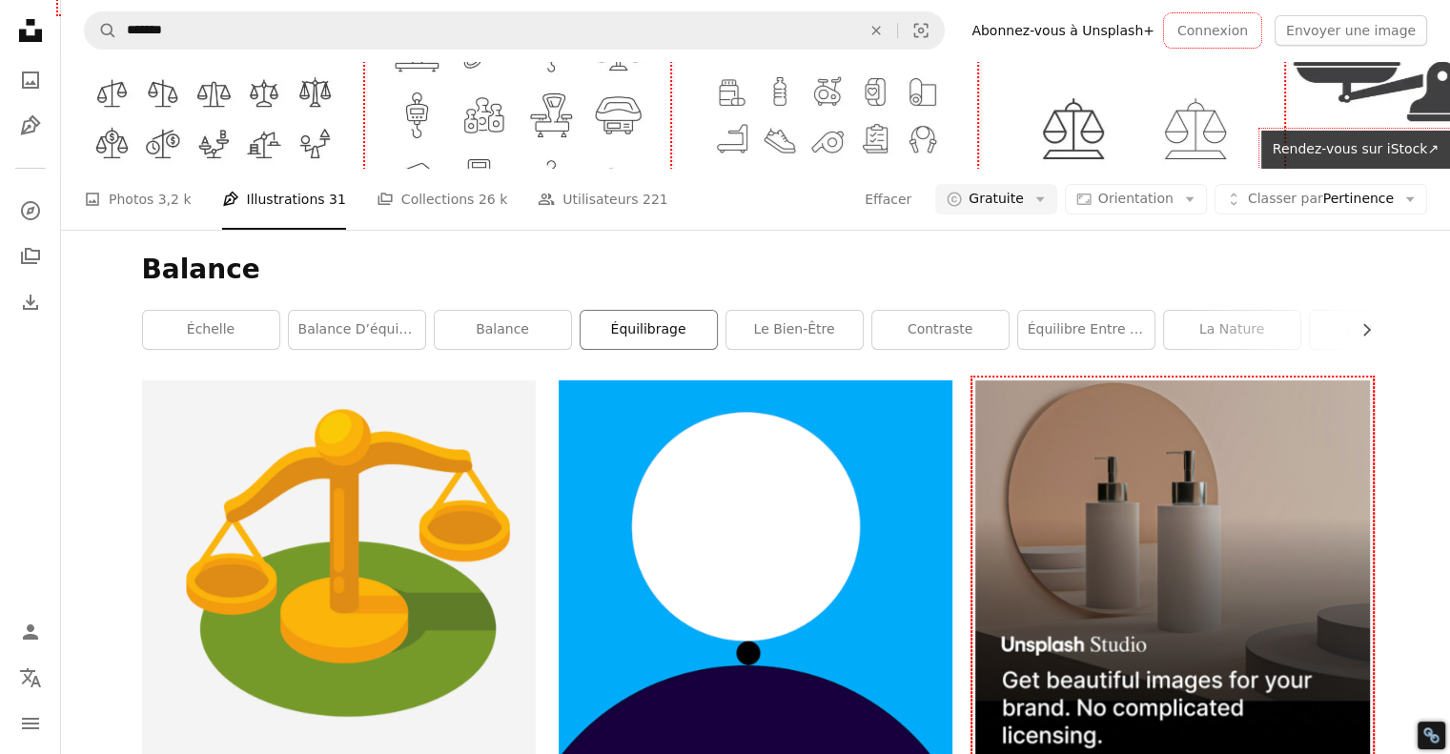
click at [655, 349] on link "équilibrage" at bounding box center [648, 330] width 136 height 38
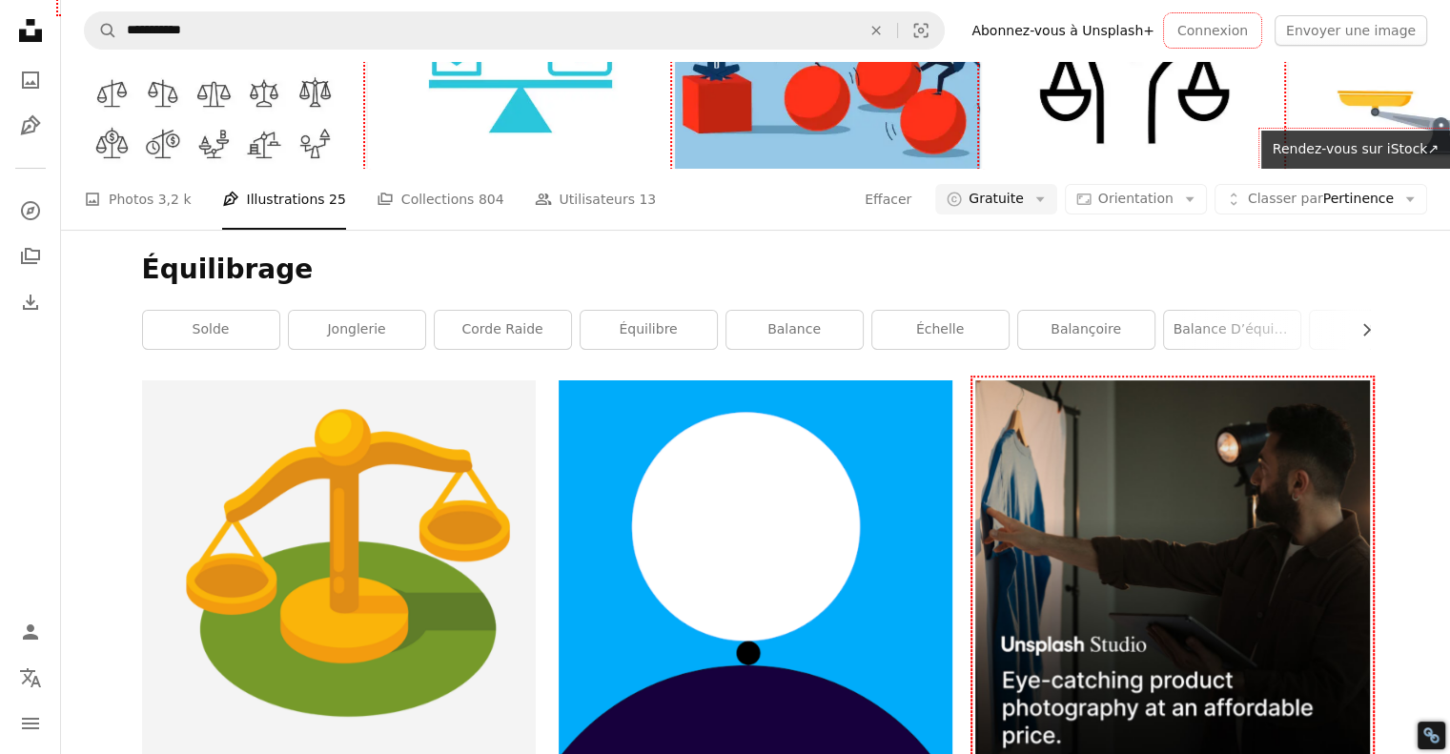
scroll to position [1144, 0]
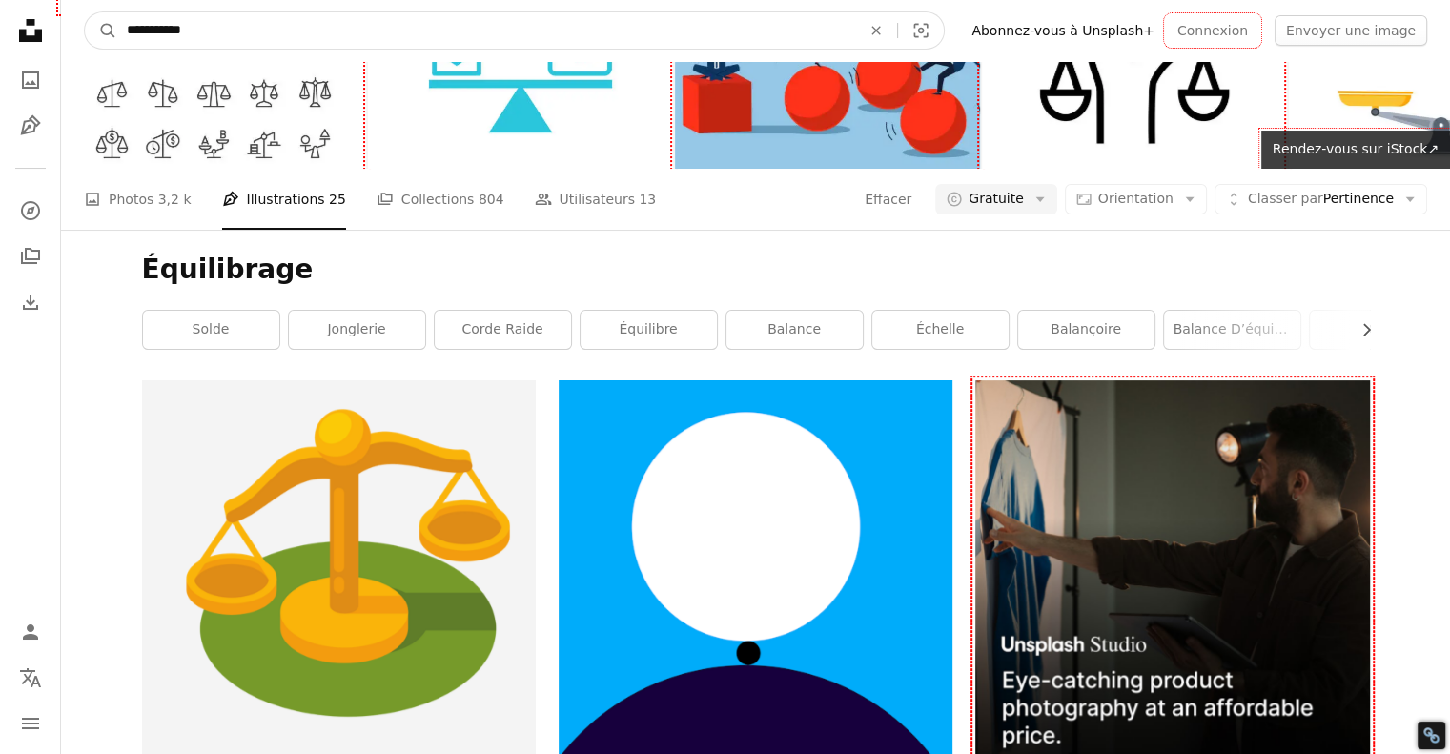
click at [309, 23] on input "**********" at bounding box center [486, 30] width 738 height 36
type input "**********"
click button "A magnifying glass" at bounding box center [101, 30] width 32 height 36
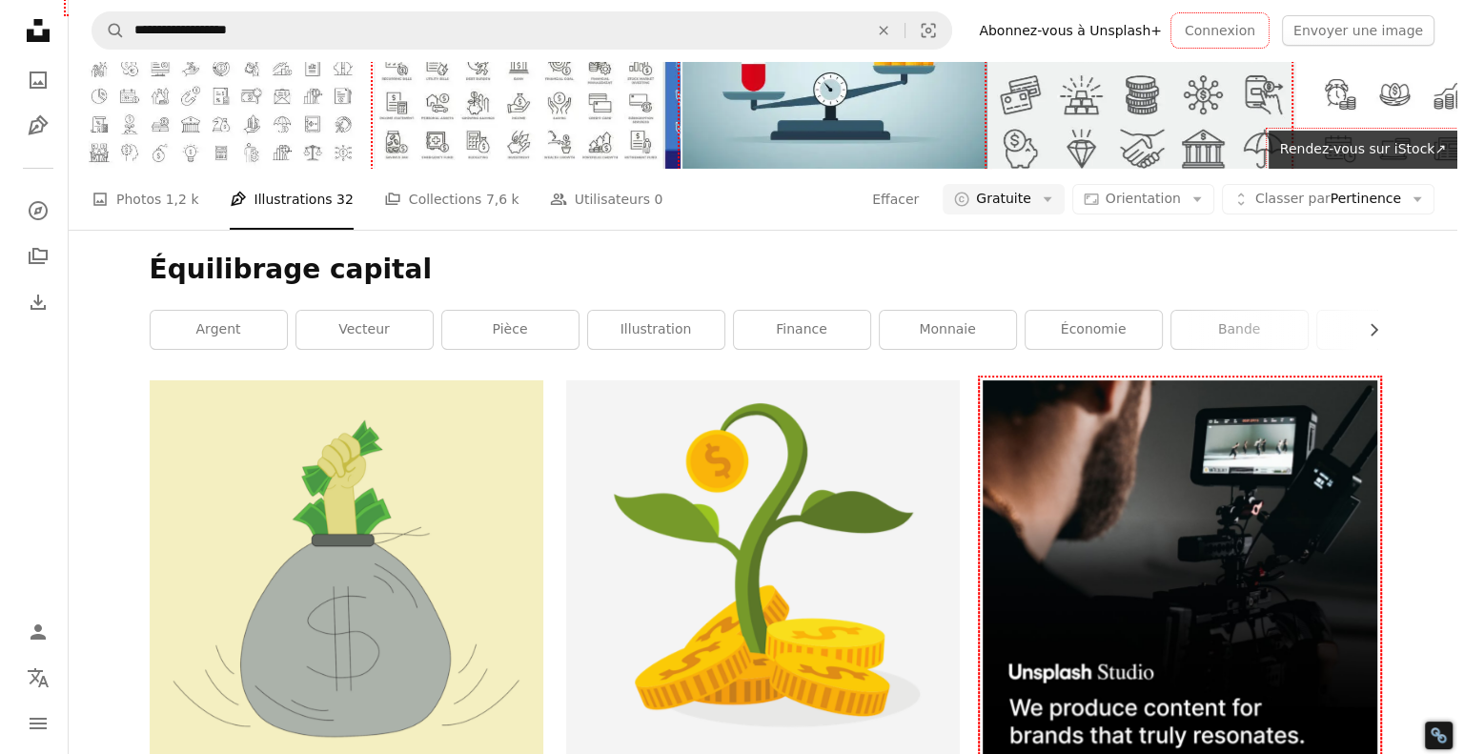
scroll to position [1144, 0]
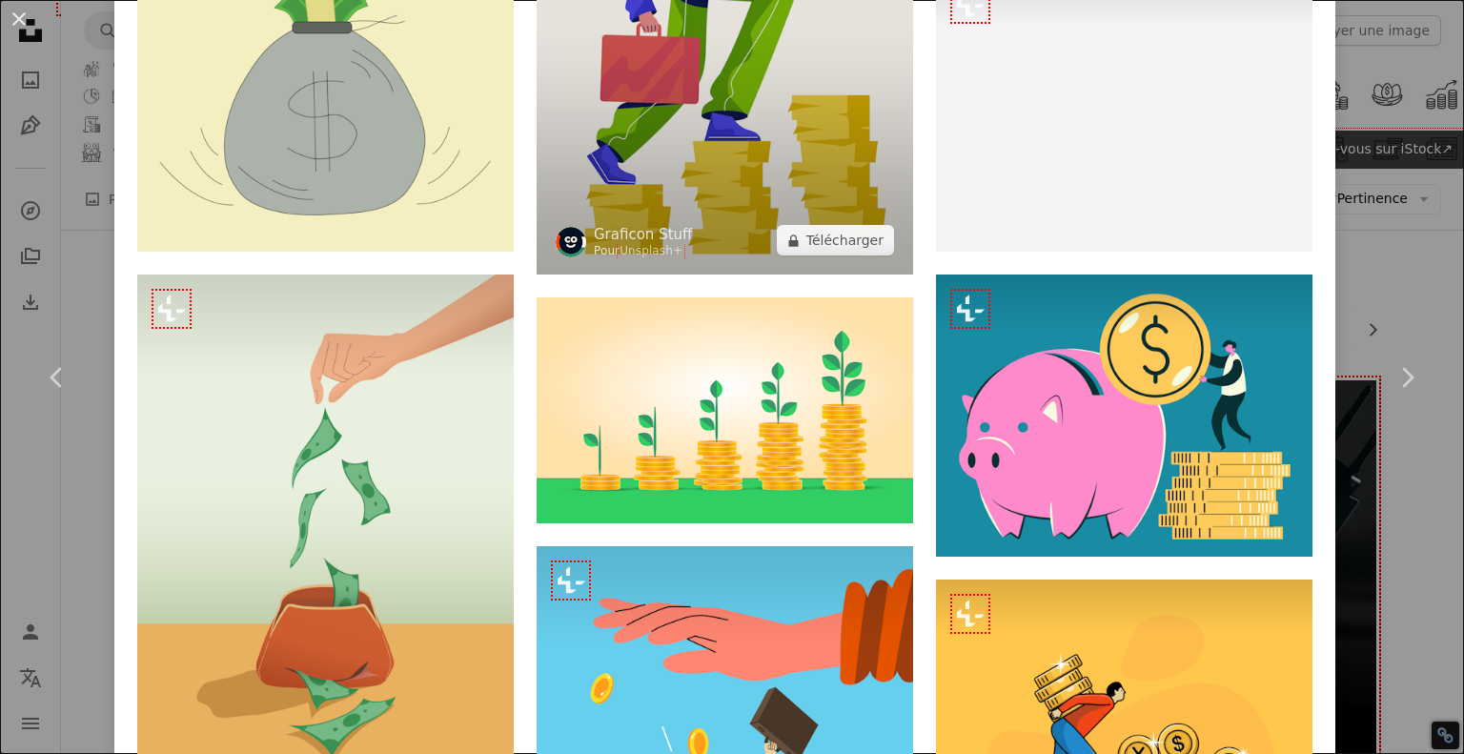
scroll to position [2478, 0]
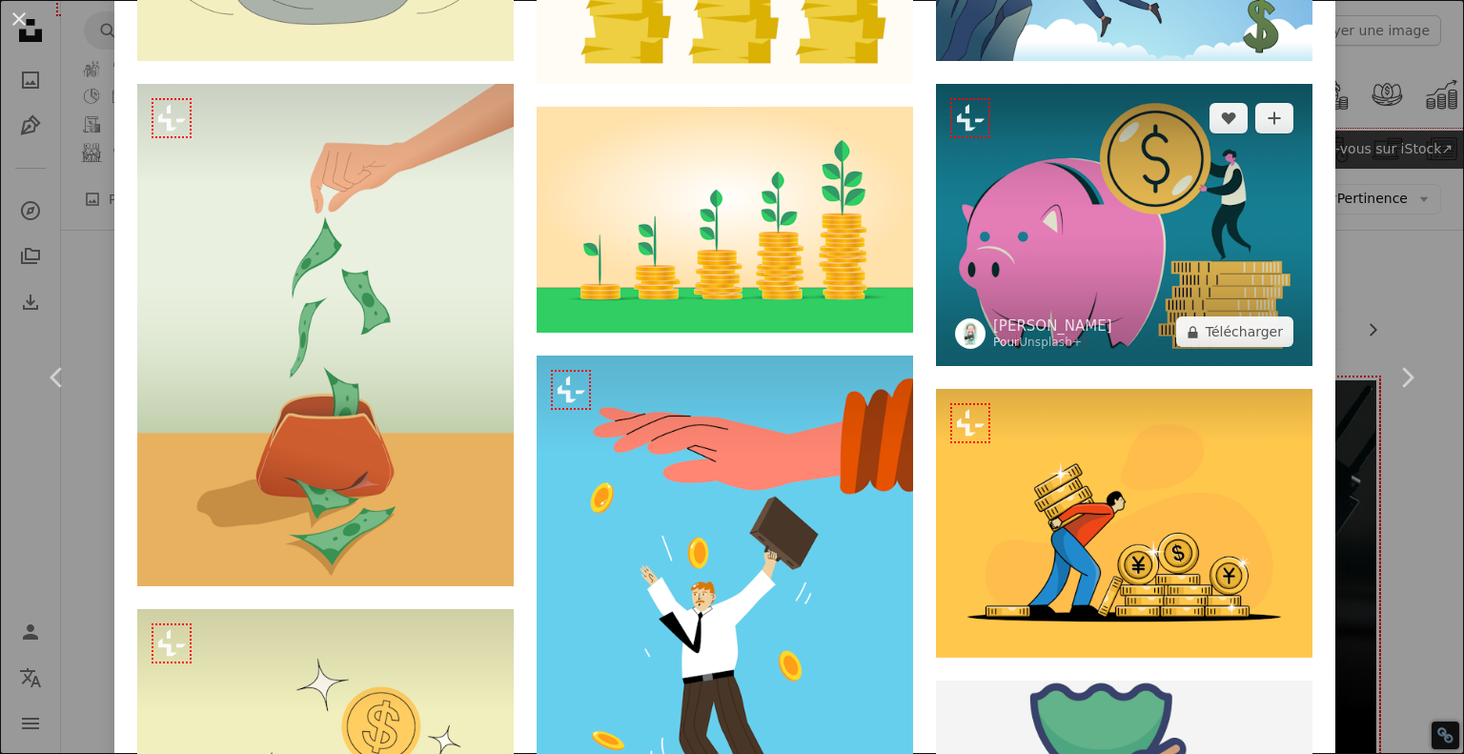
click at [1018, 192] on img at bounding box center [1124, 225] width 377 height 282
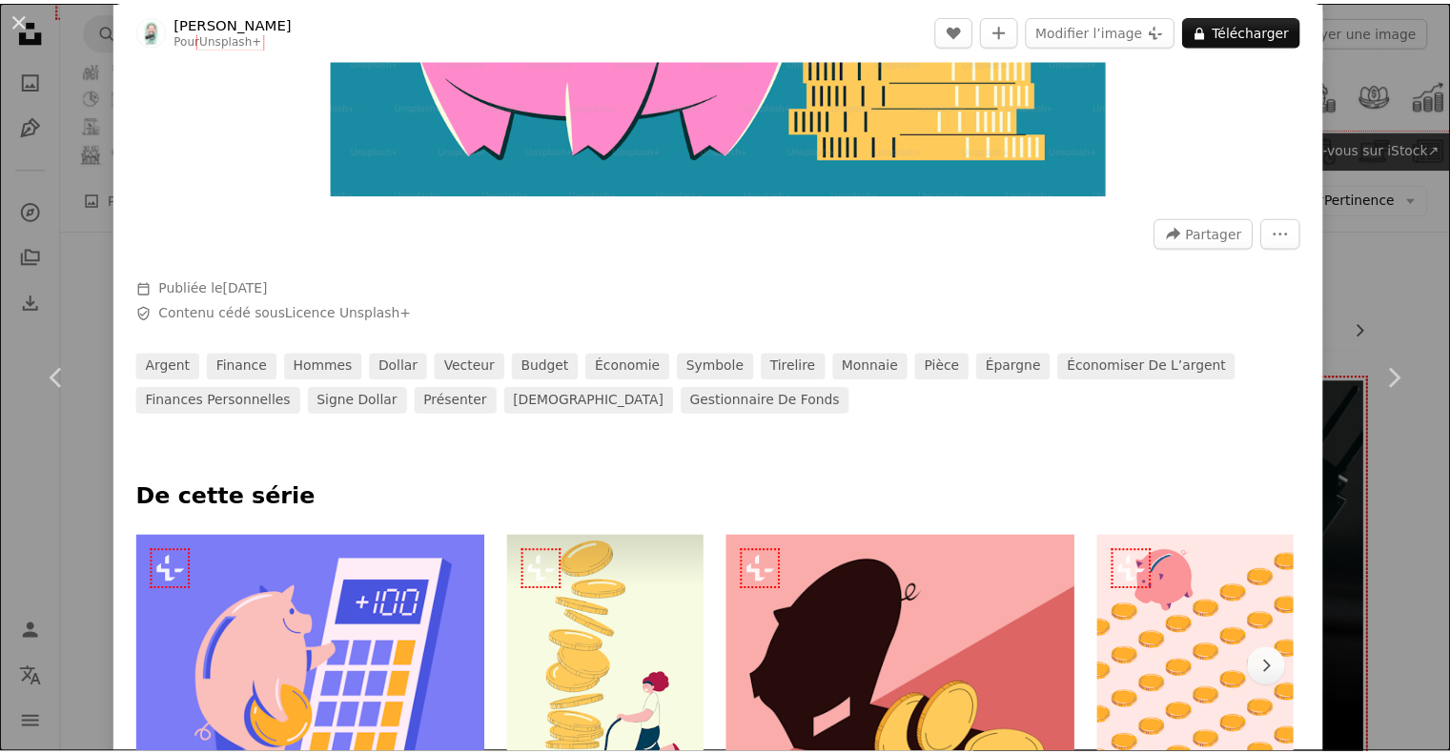
scroll to position [667, 0]
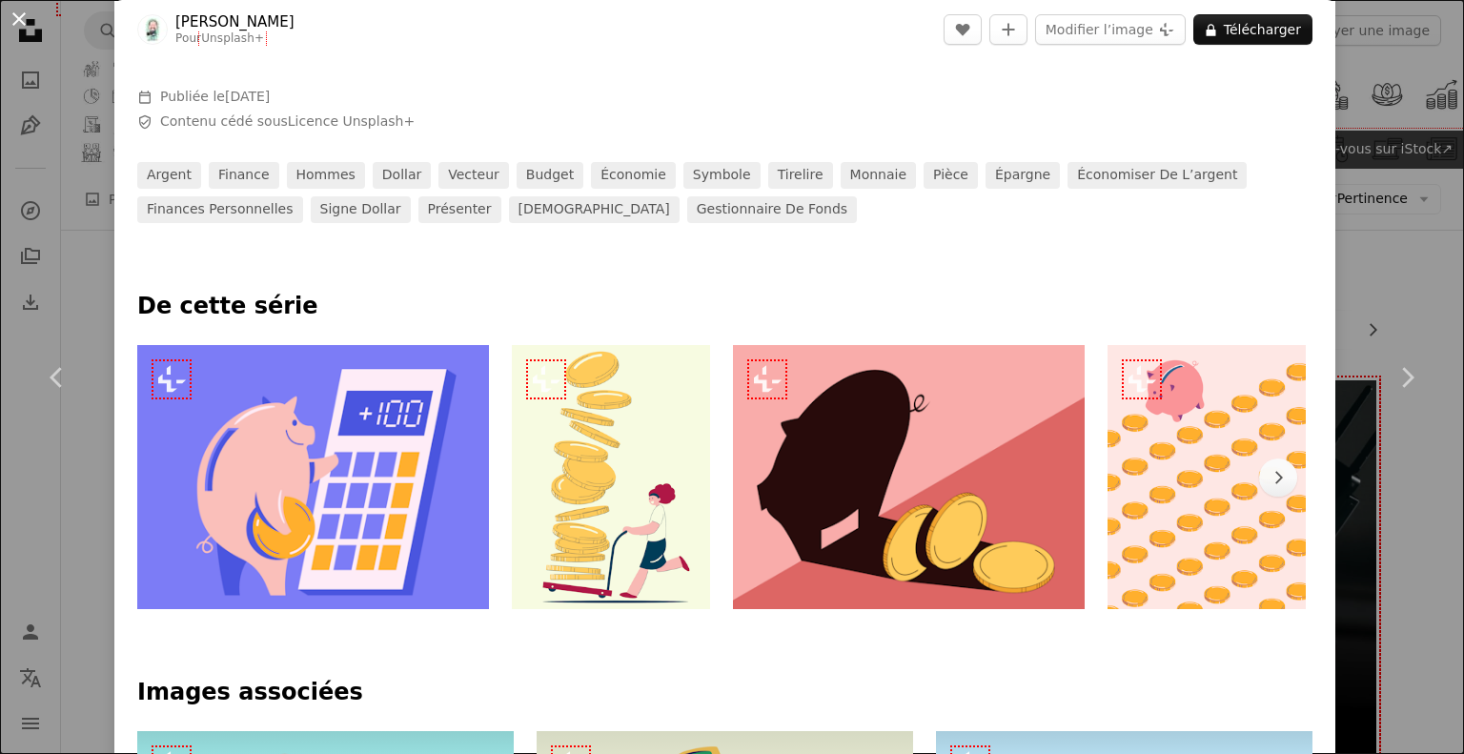
click at [20, 19] on button "An X shape" at bounding box center [19, 19] width 23 height 23
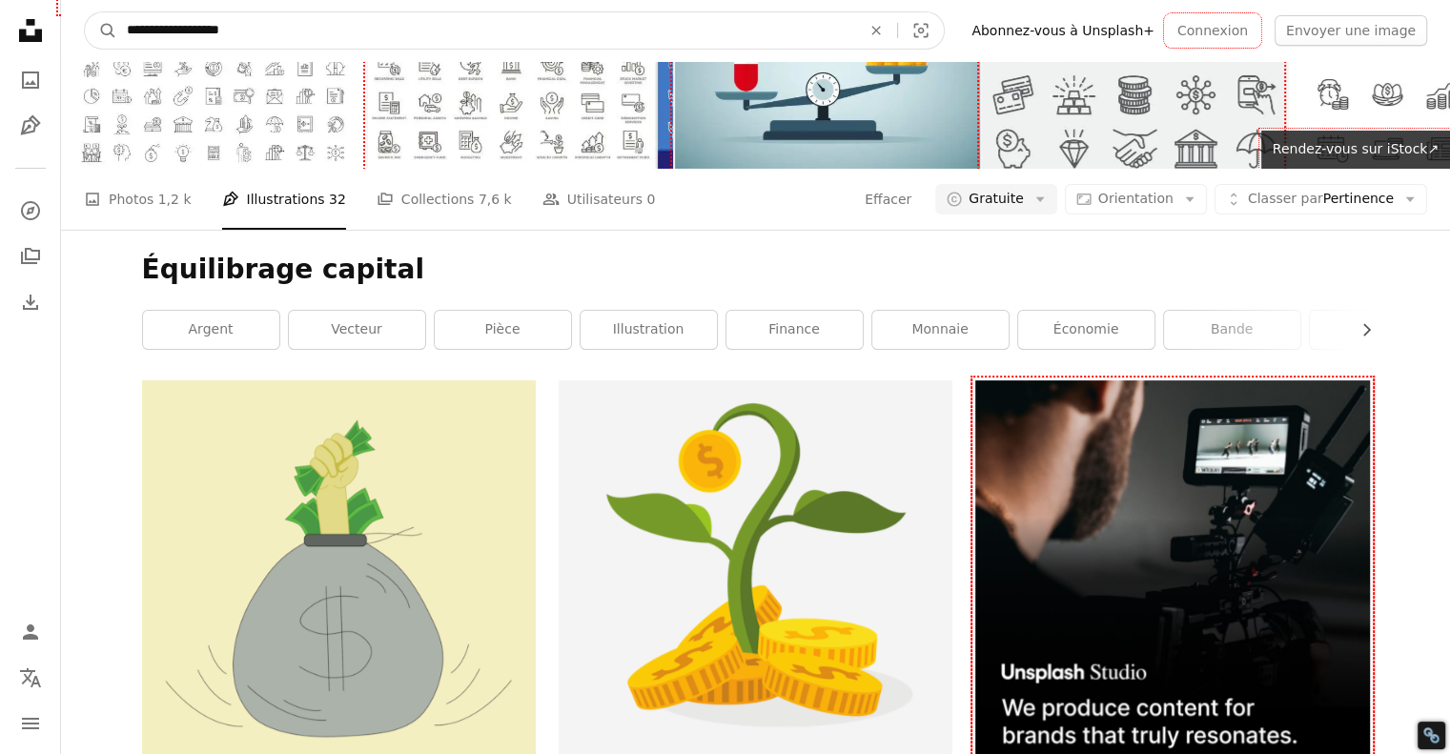
drag, startPoint x: 255, startPoint y: 33, endPoint x: -74, endPoint y: 14, distance: 330.3
type input "**********"
click button "A magnifying glass" at bounding box center [101, 30] width 32 height 36
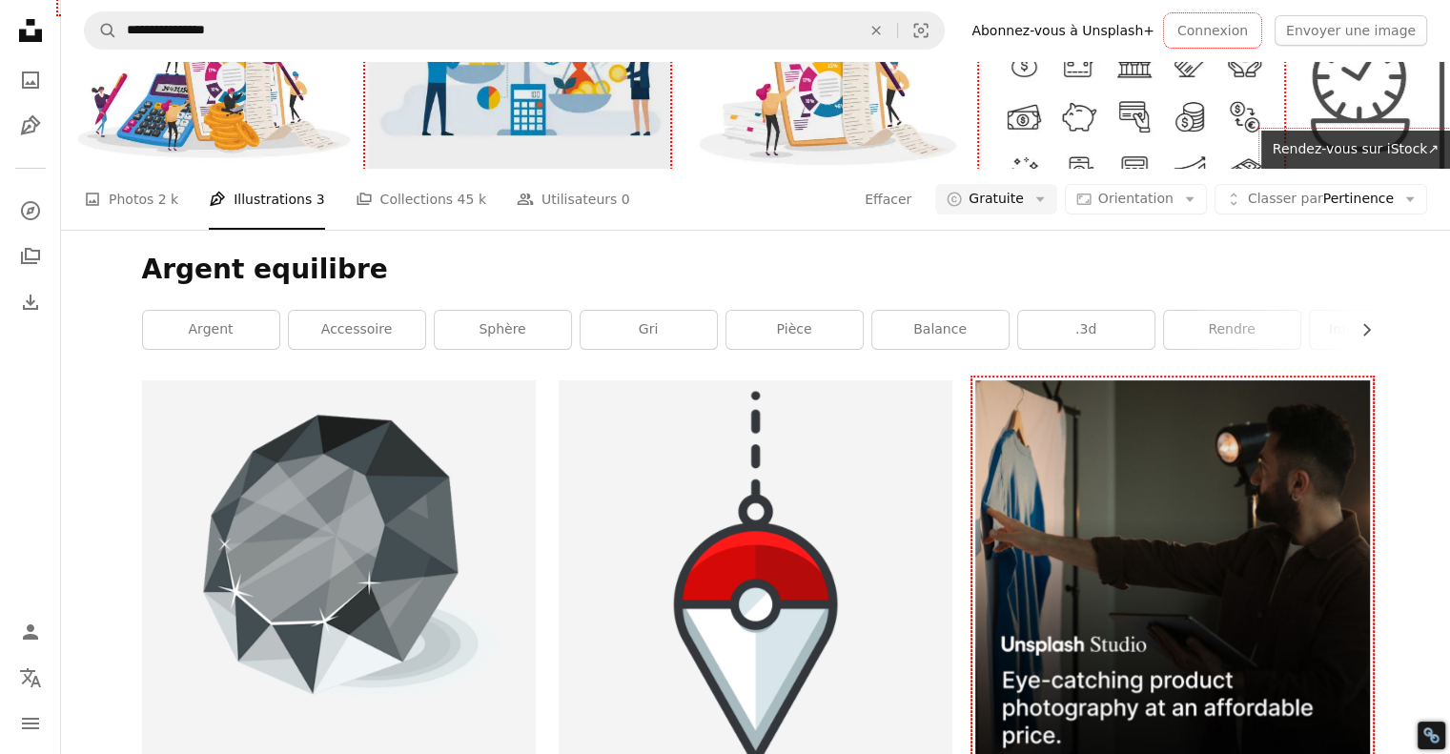
click at [526, 169] on img at bounding box center [520, 67] width 305 height 203
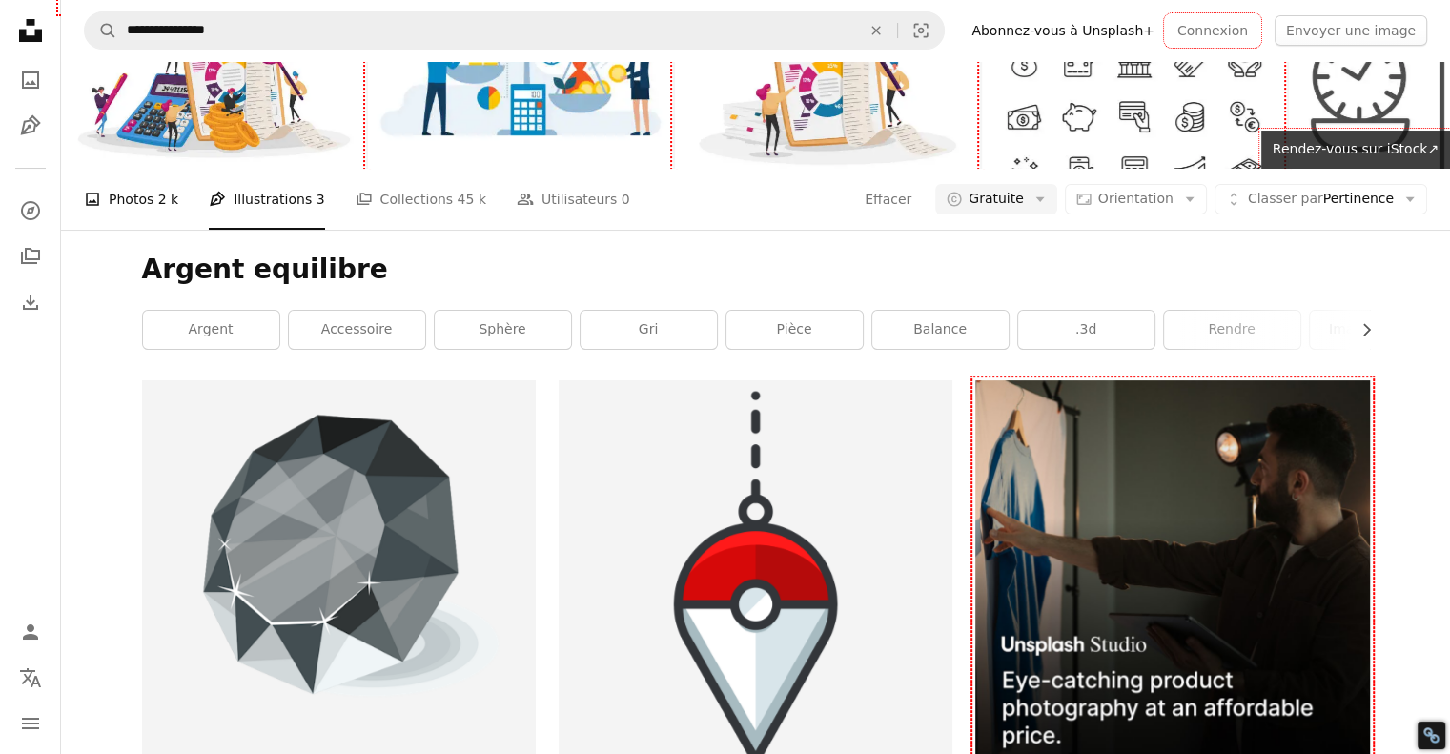
click at [136, 230] on link "A photo Photos 2 k" at bounding box center [131, 199] width 94 height 61
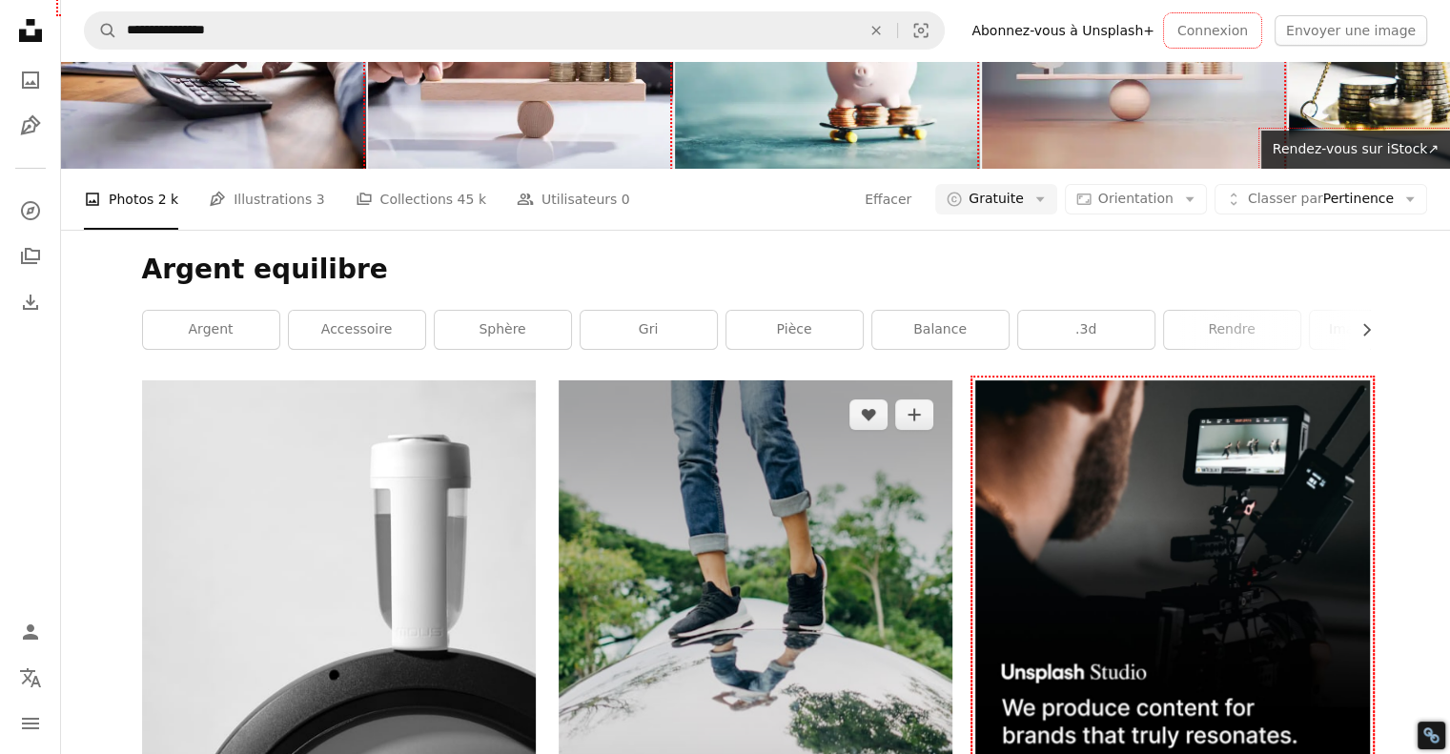
scroll to position [191, 0]
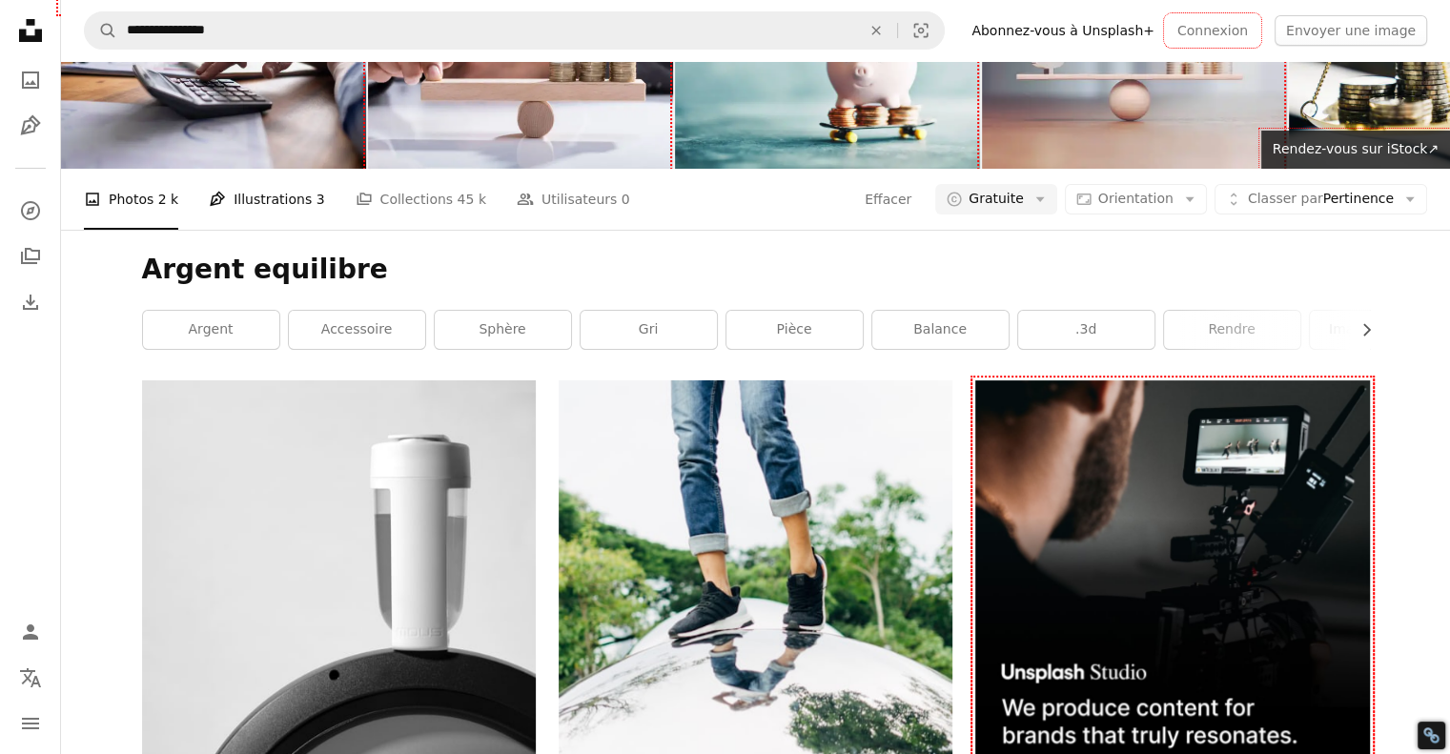
click at [220, 169] on link "Pen Tool Illustrations 3" at bounding box center [266, 199] width 115 height 61
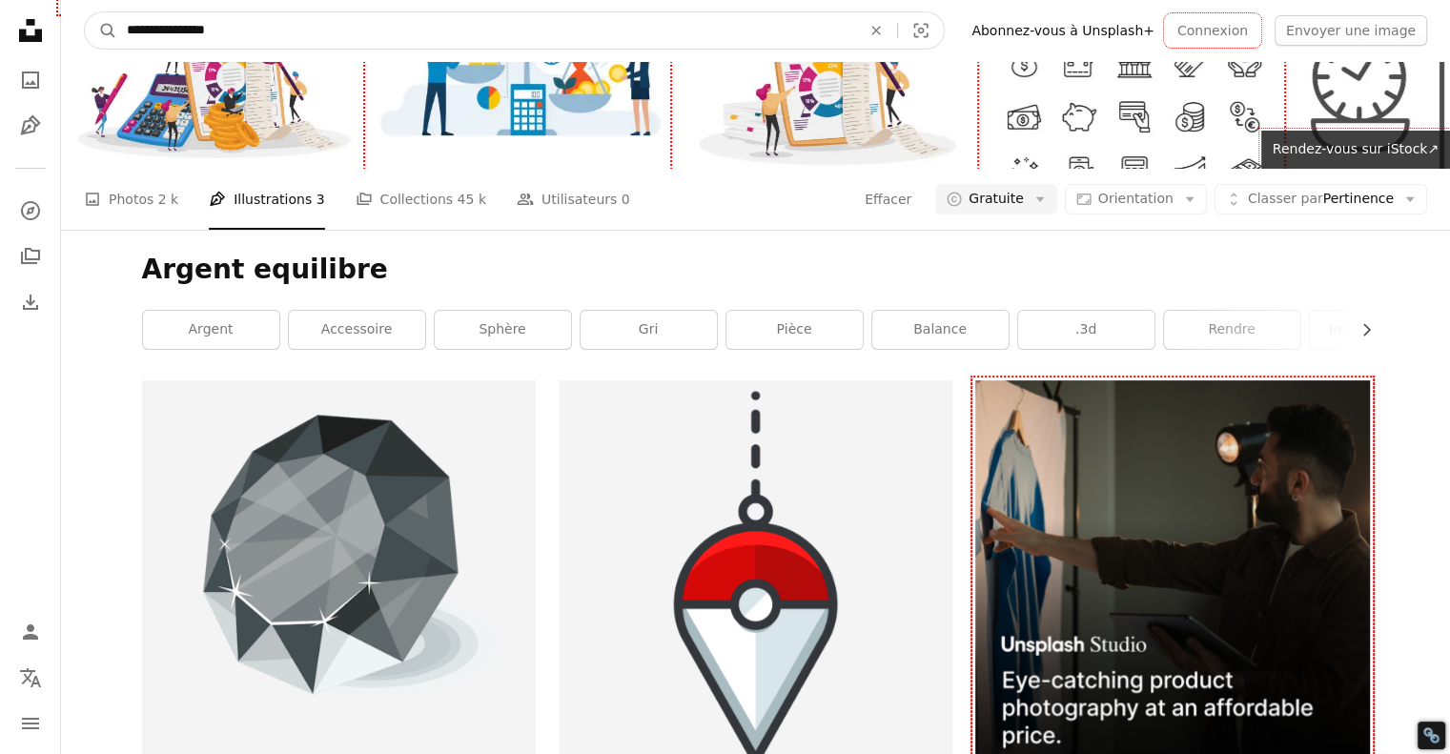
drag, startPoint x: 160, startPoint y: 32, endPoint x: -21, endPoint y: 30, distance: 181.1
paste input "*********"
type input "**********"
click button "A magnifying glass" at bounding box center [101, 30] width 32 height 36
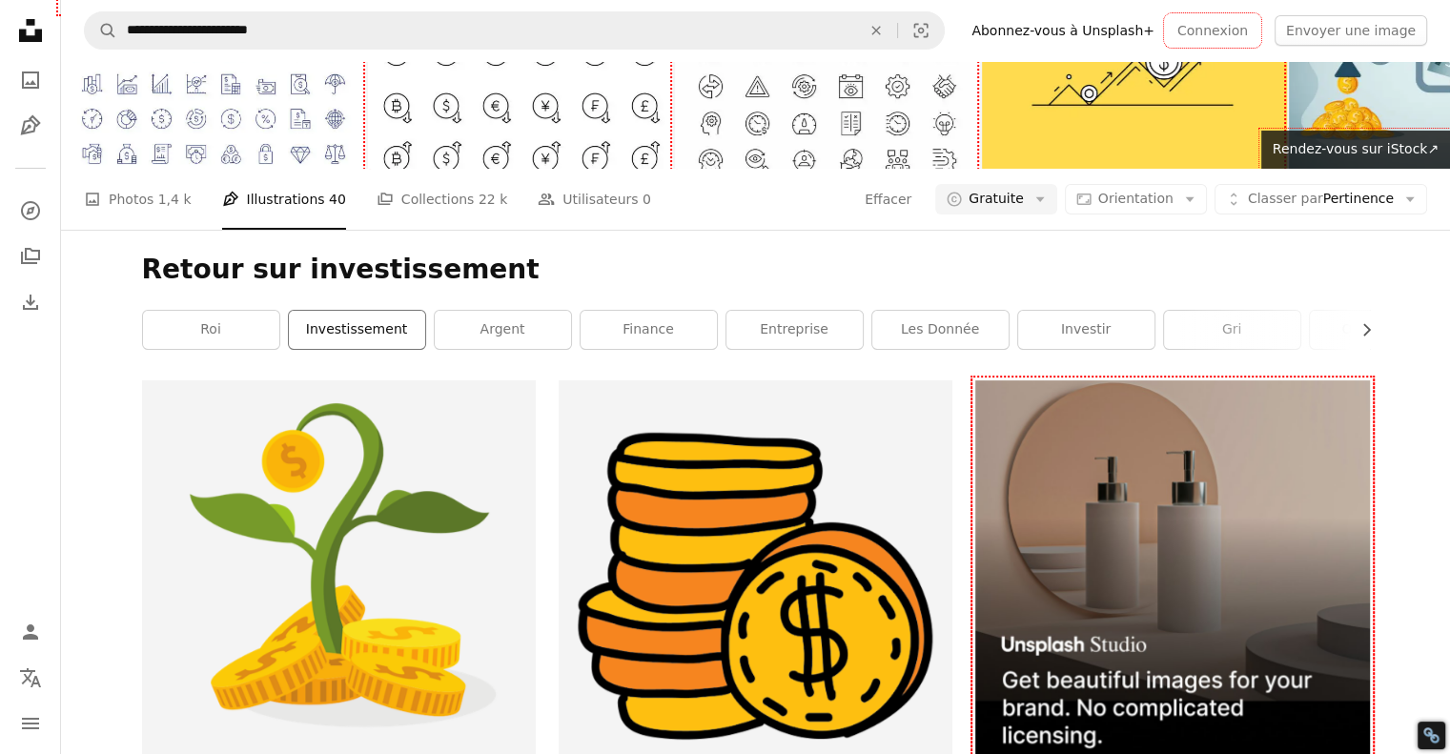
click at [355, 349] on link "investissement" at bounding box center [357, 330] width 136 height 38
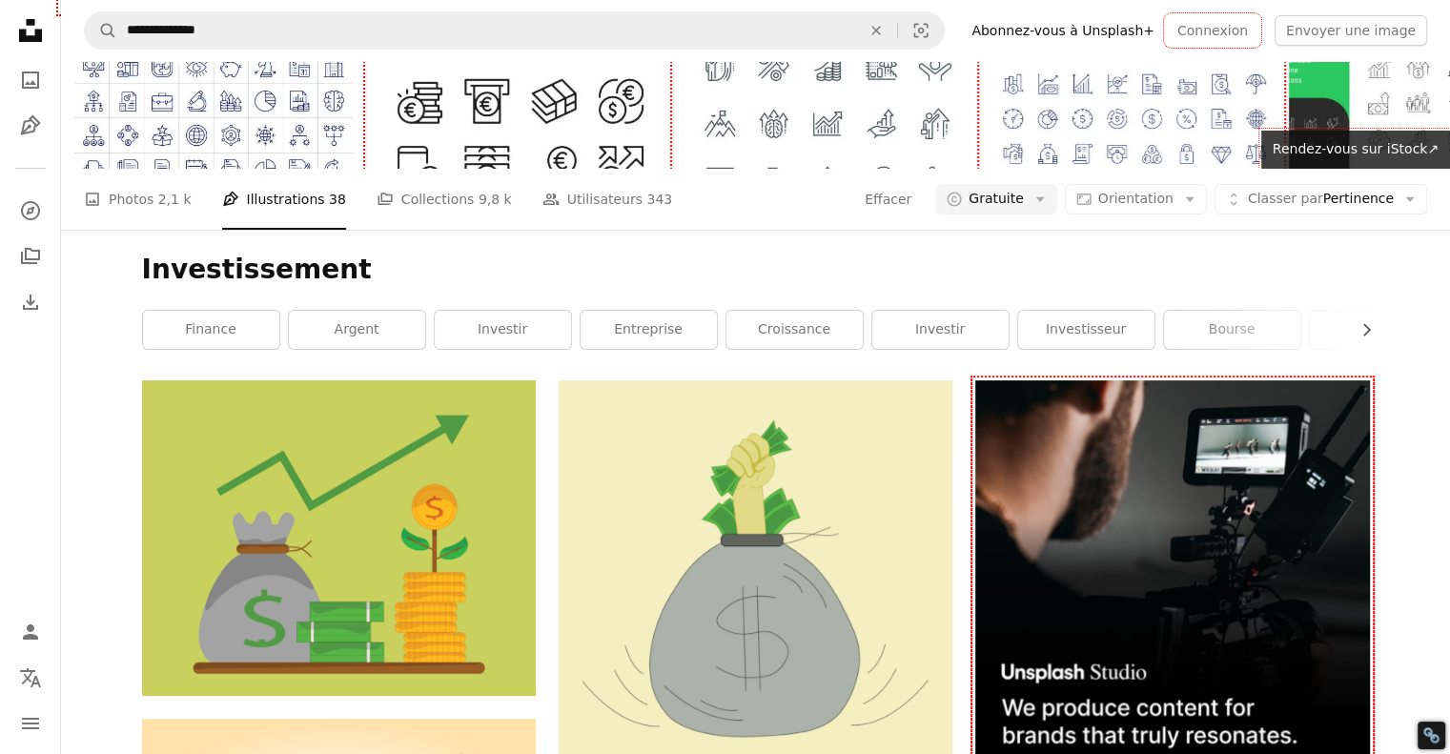
scroll to position [3336, 0]
click at [132, 169] on link "A photo Photos 2,1 k" at bounding box center [138, 199] width 108 height 61
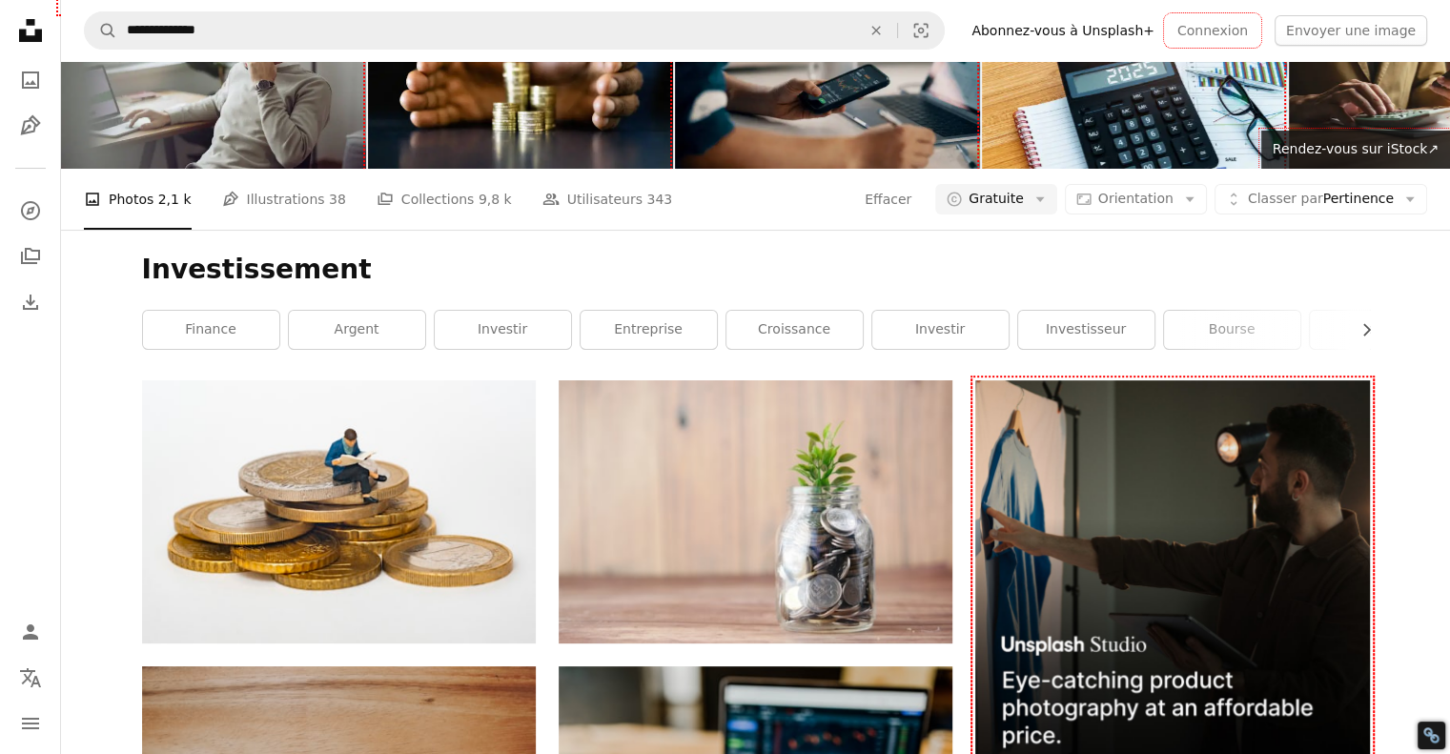
scroll to position [1525, 0]
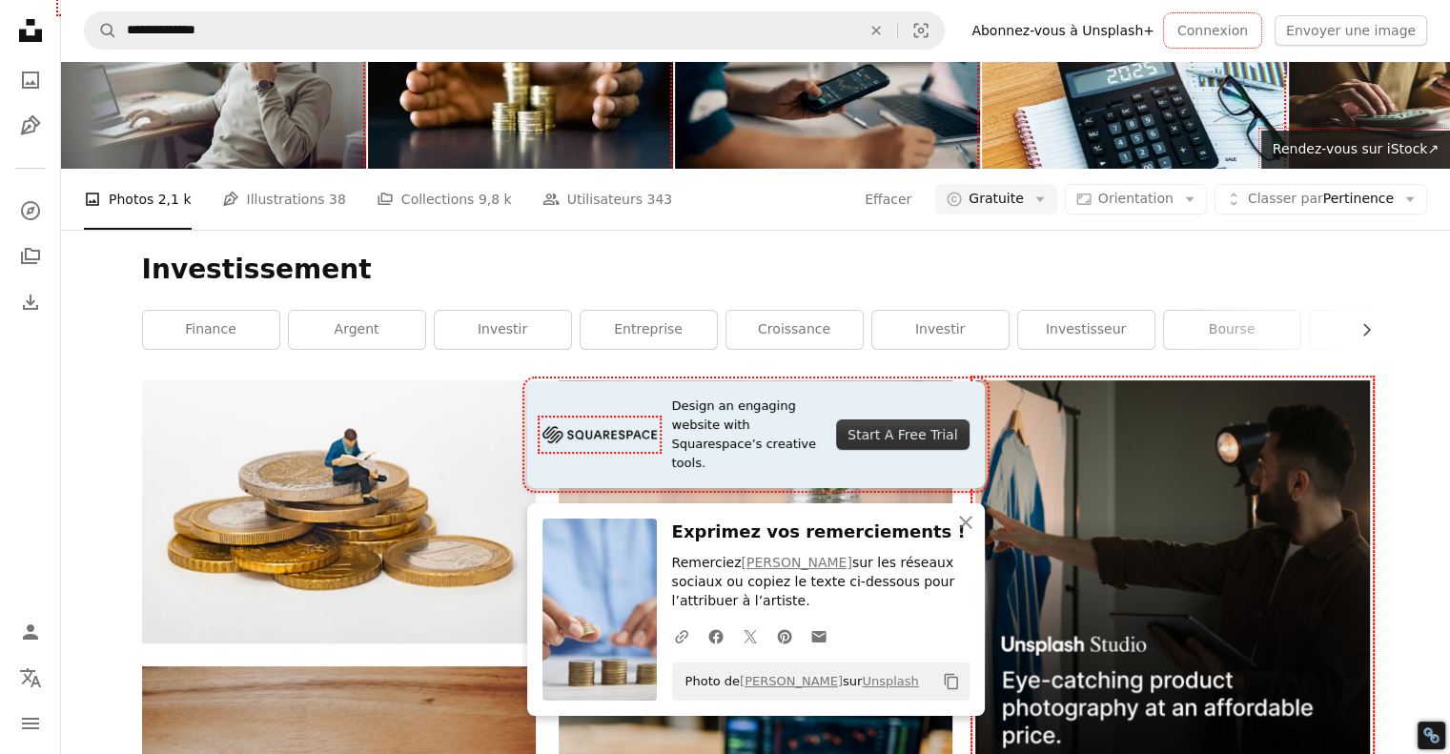
scroll to position [1620, 0]
click at [969, 522] on icon "An X shape" at bounding box center [965, 522] width 23 height 23
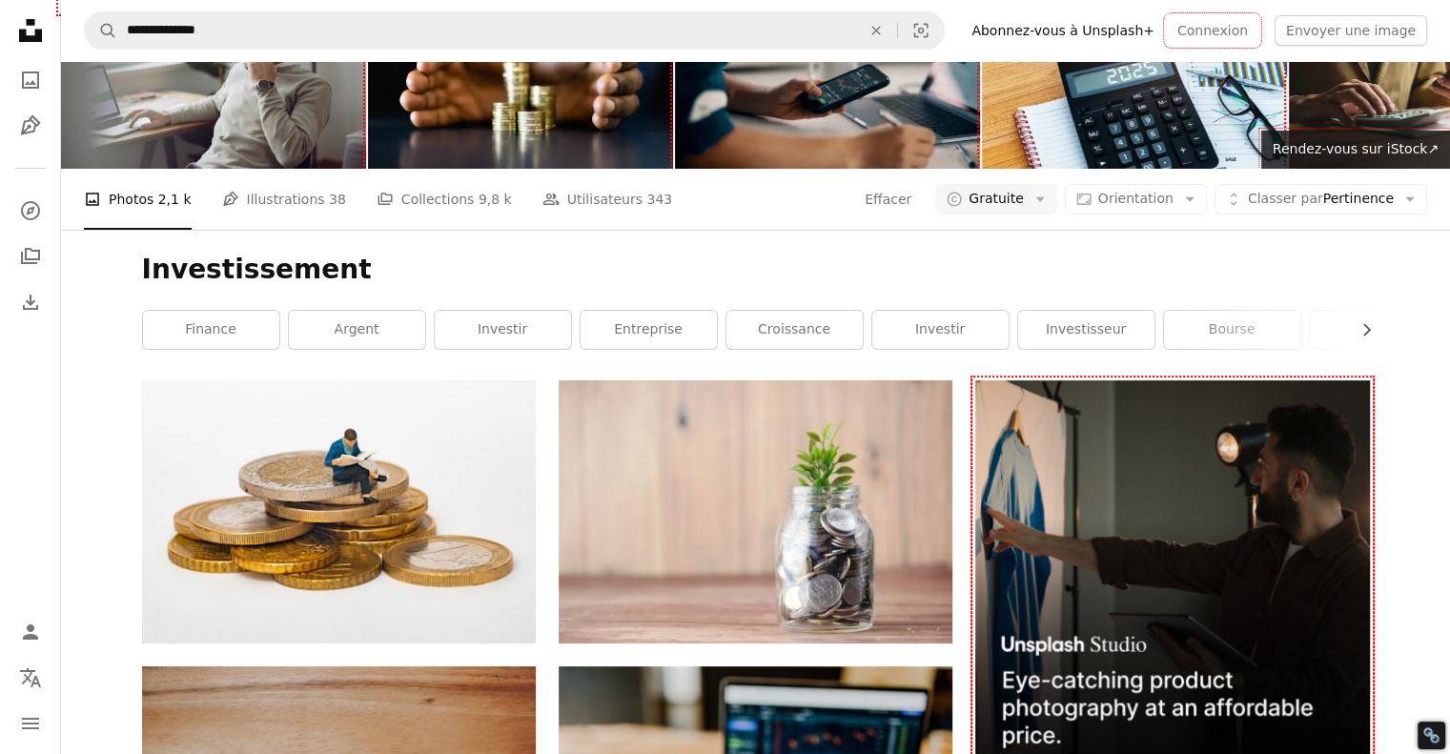
scroll to position [2002, 0]
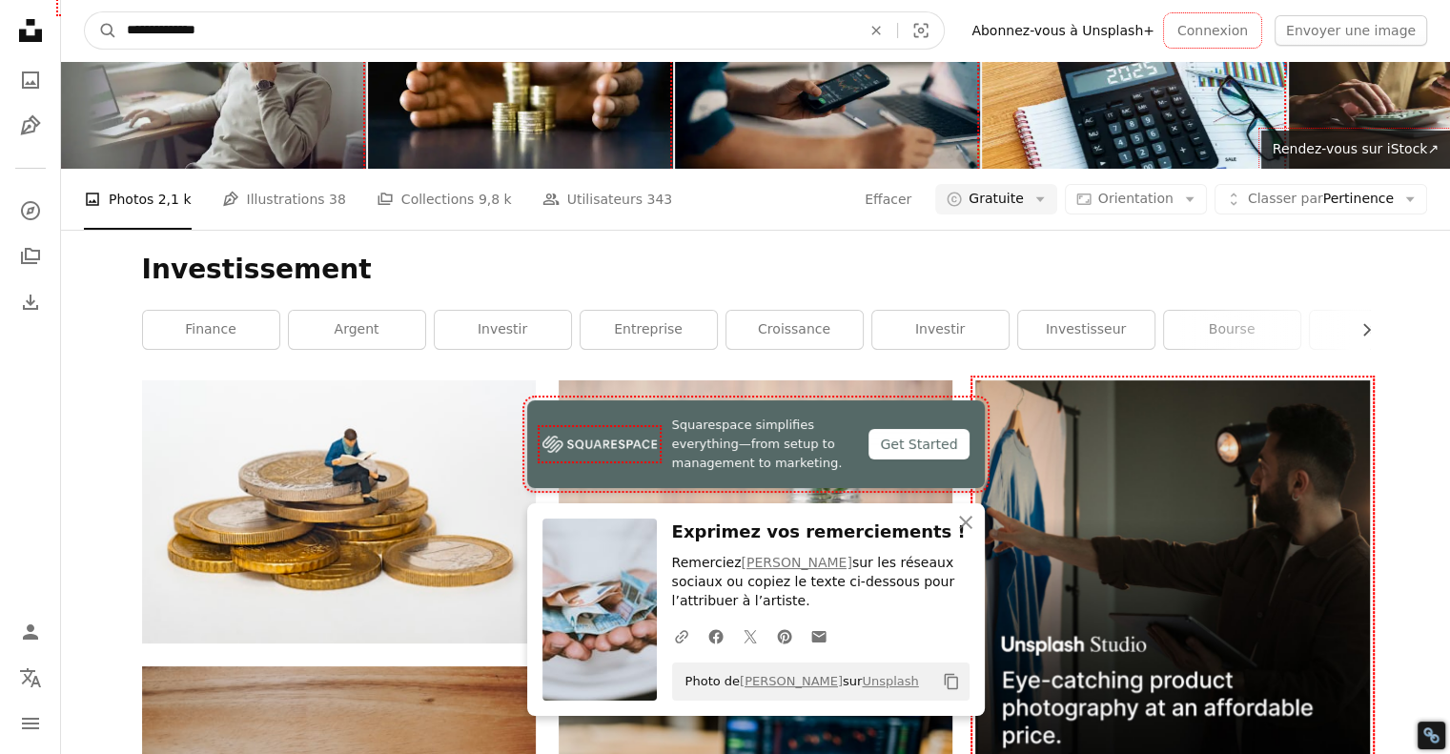
drag, startPoint x: 376, startPoint y: 31, endPoint x: 51, endPoint y: 20, distance: 324.2
type input "*"
type input "********"
click button "A magnifying glass" at bounding box center [101, 30] width 32 height 36
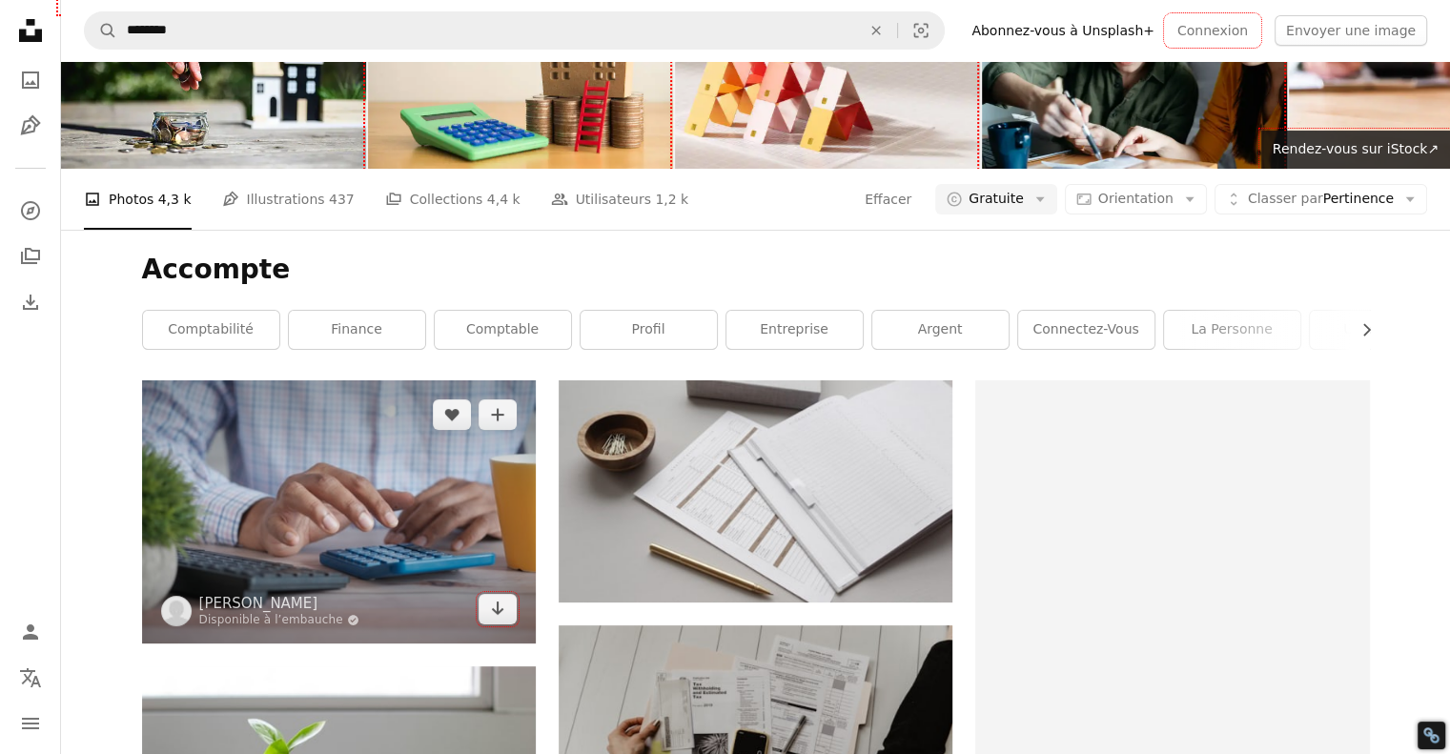
click at [373, 591] on img at bounding box center [339, 511] width 394 height 262
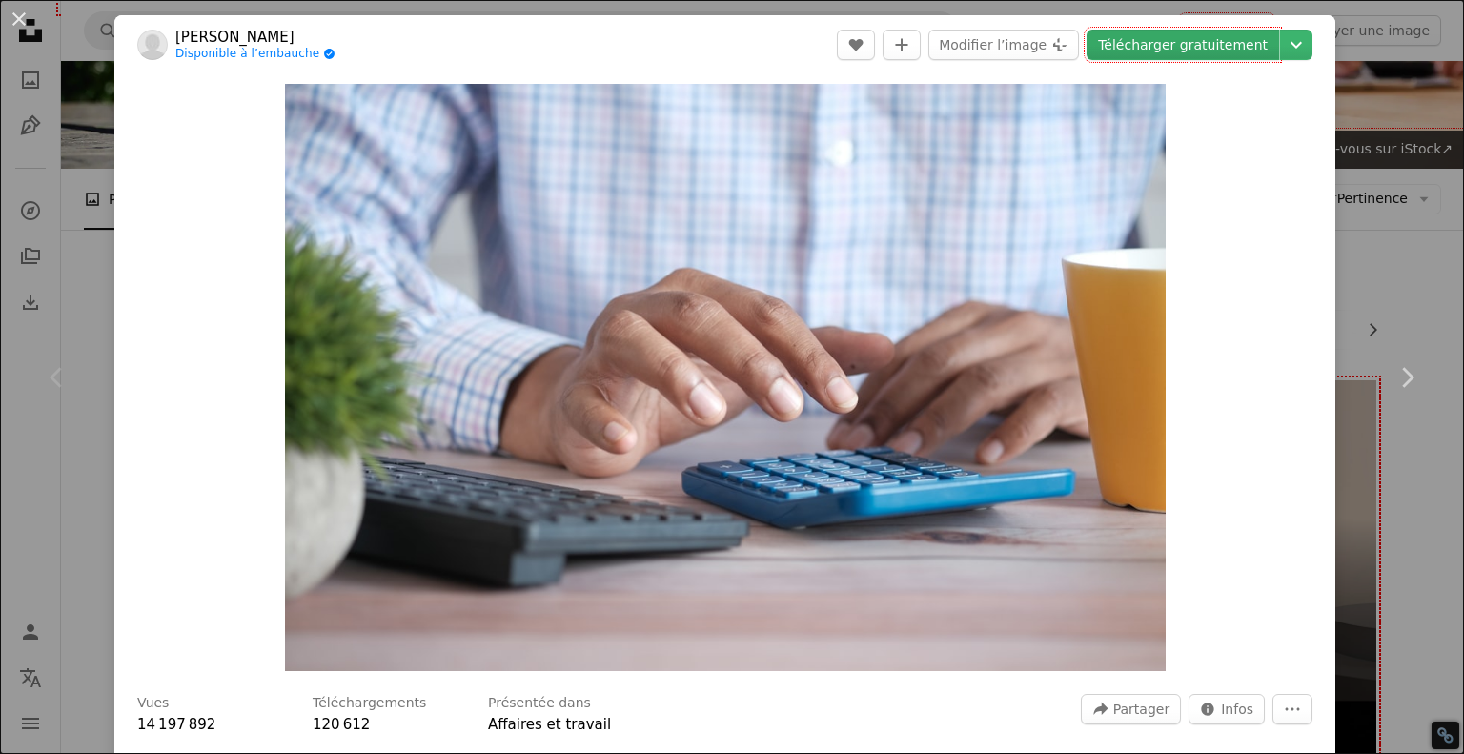
click at [1156, 44] on link "Télécharger gratuitement" at bounding box center [1183, 45] width 193 height 31
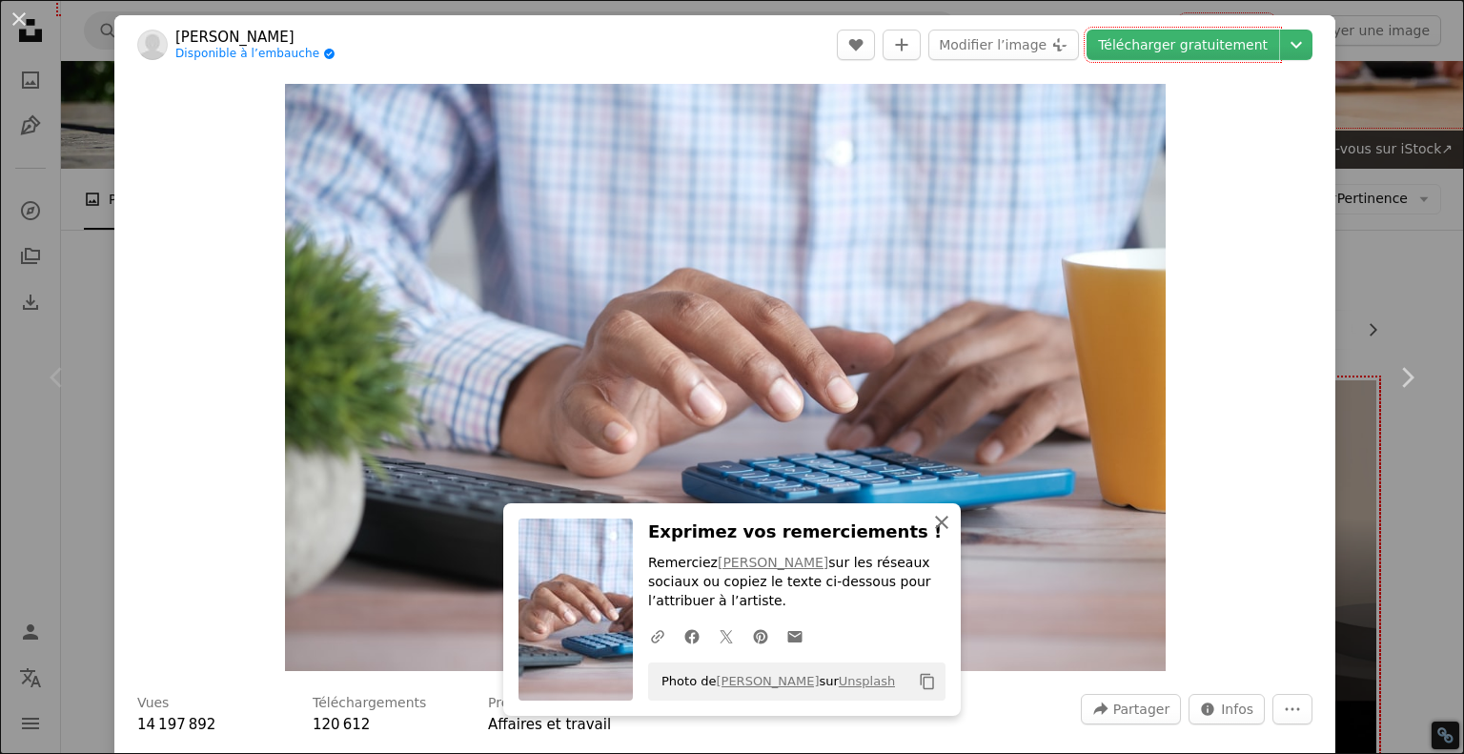
click at [930, 512] on icon "An X shape" at bounding box center [941, 522] width 23 height 23
